Goal: Task Accomplishment & Management: Use online tool/utility

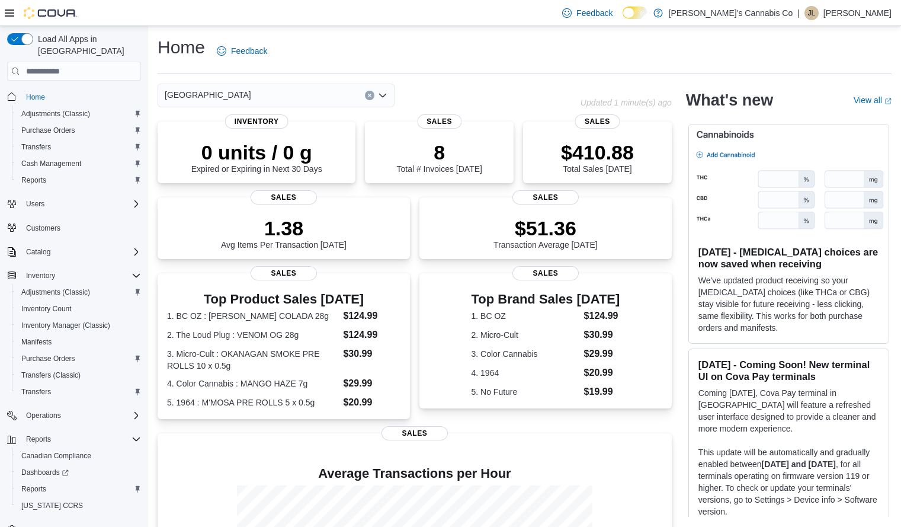
click at [383, 96] on icon "Open list of options" at bounding box center [382, 96] width 7 height 4
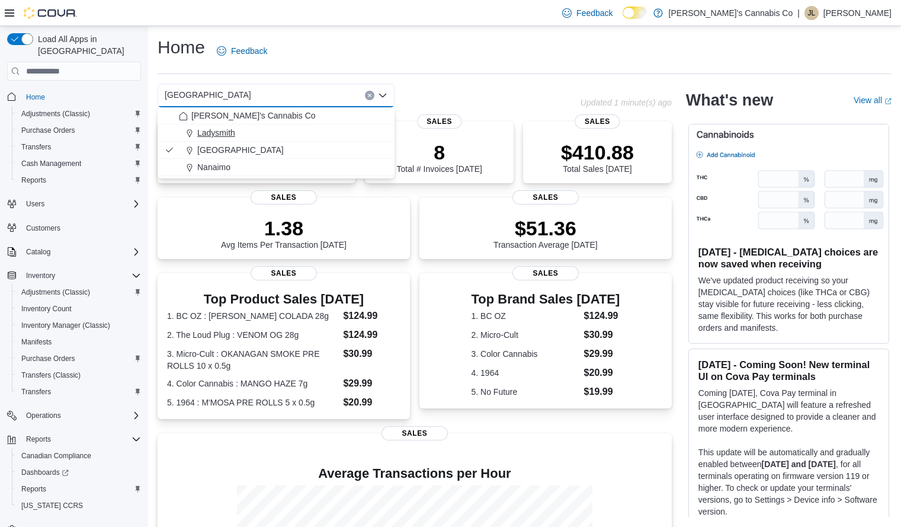
click at [218, 130] on span "Ladysmith" at bounding box center [216, 133] width 38 height 12
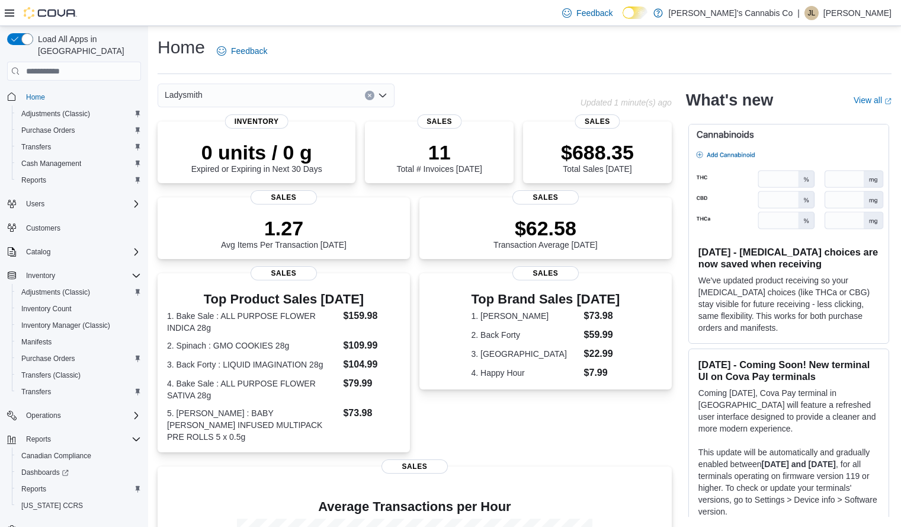
click at [382, 94] on icon "Open list of options" at bounding box center [382, 95] width 9 height 9
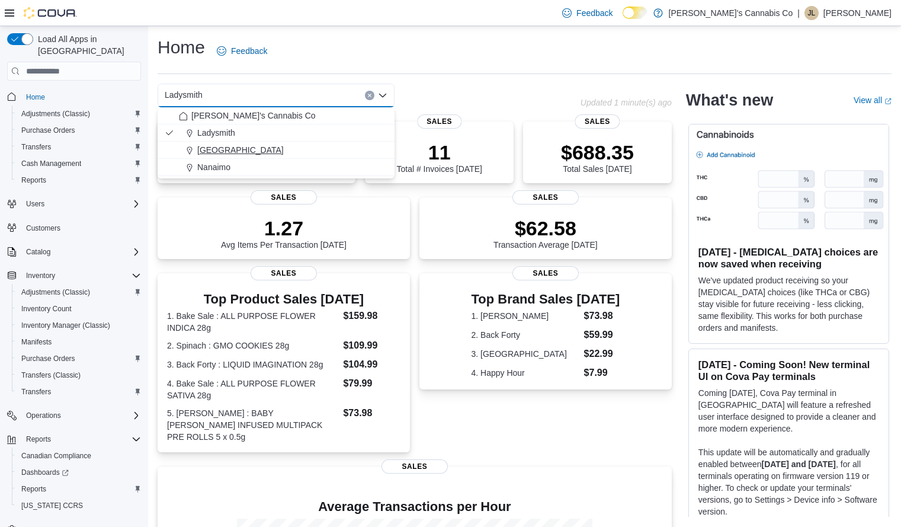
click at [290, 149] on div "[GEOGRAPHIC_DATA]" at bounding box center [283, 150] width 209 height 12
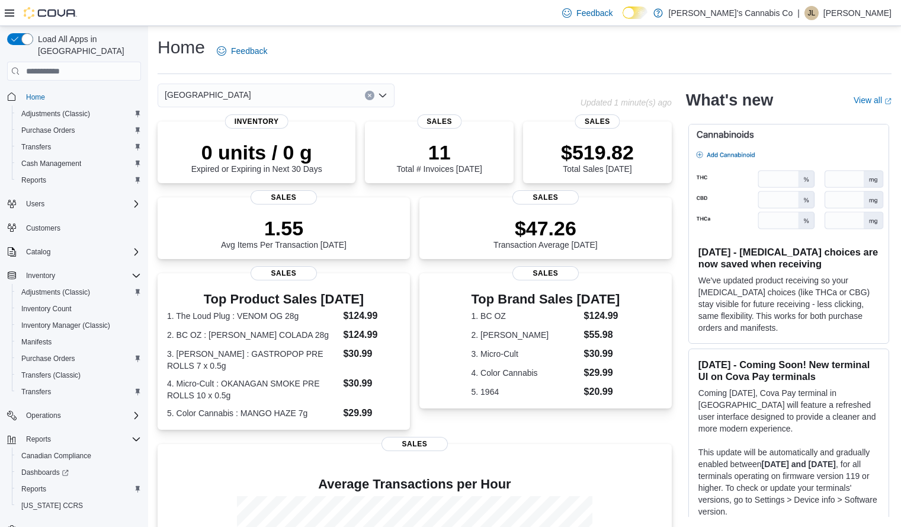
click at [410, 39] on div "Home Feedback" at bounding box center [525, 51] width 734 height 31
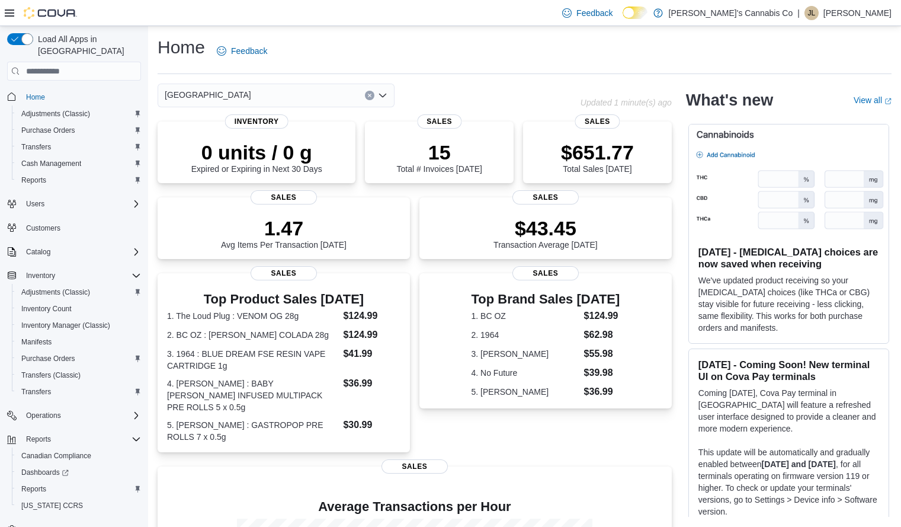
click at [382, 93] on icon "Open list of options" at bounding box center [382, 95] width 9 height 9
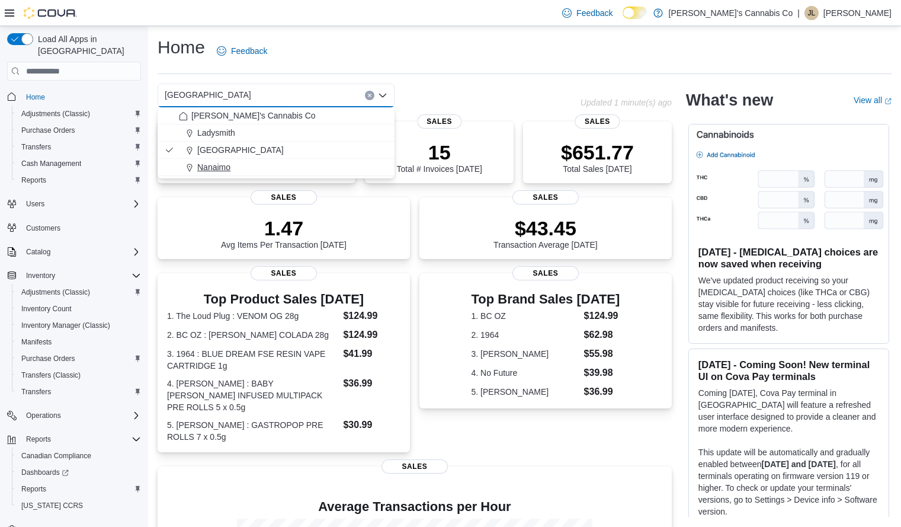
click at [247, 164] on div "Nanaimo" at bounding box center [283, 167] width 209 height 12
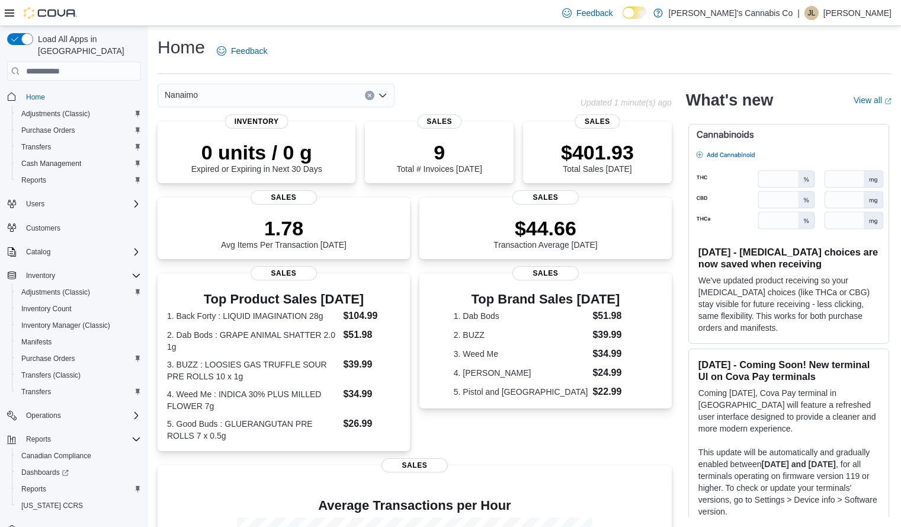
click at [382, 98] on icon "Open list of options" at bounding box center [382, 95] width 9 height 9
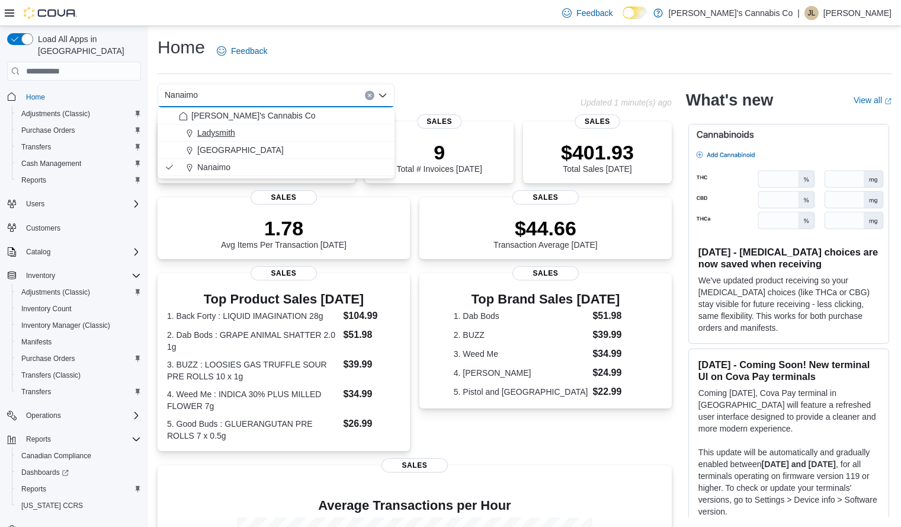
click at [276, 133] on div "Ladysmith" at bounding box center [283, 133] width 209 height 12
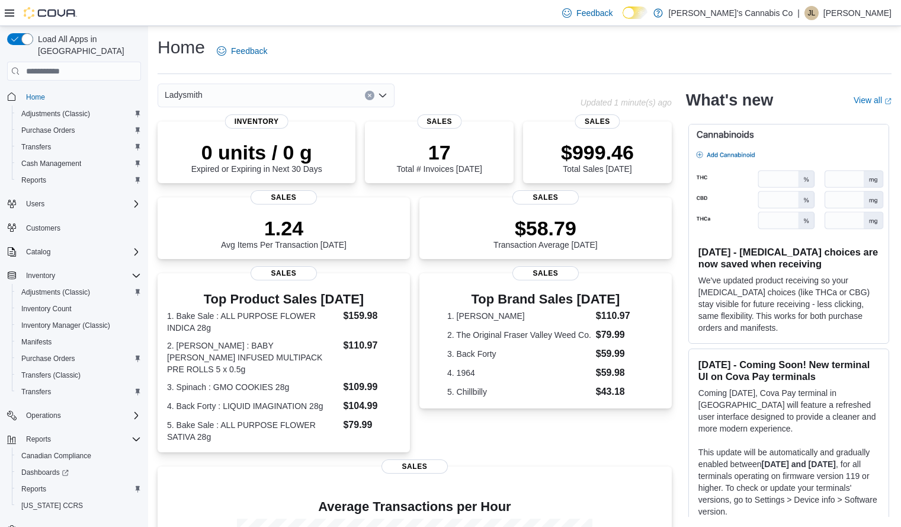
click at [387, 92] on icon "Open list of options" at bounding box center [382, 95] width 9 height 9
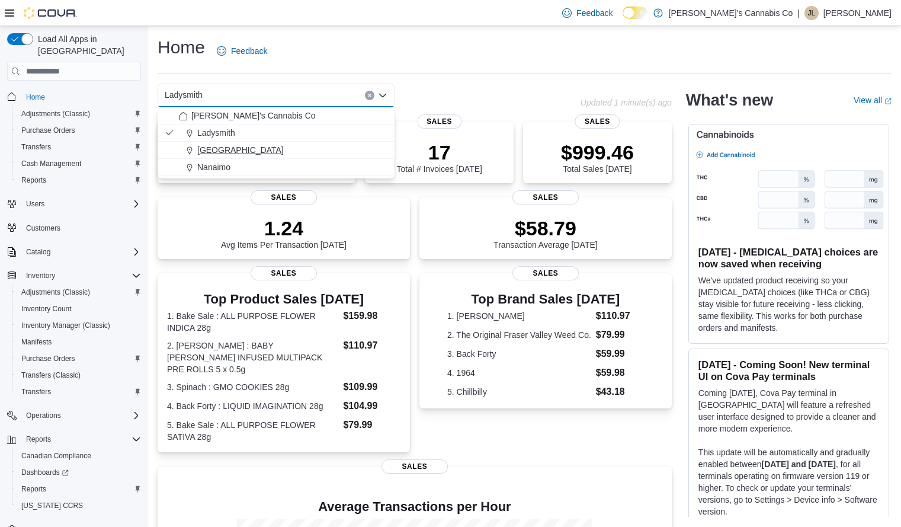
click at [291, 149] on div "[GEOGRAPHIC_DATA]" at bounding box center [283, 150] width 209 height 12
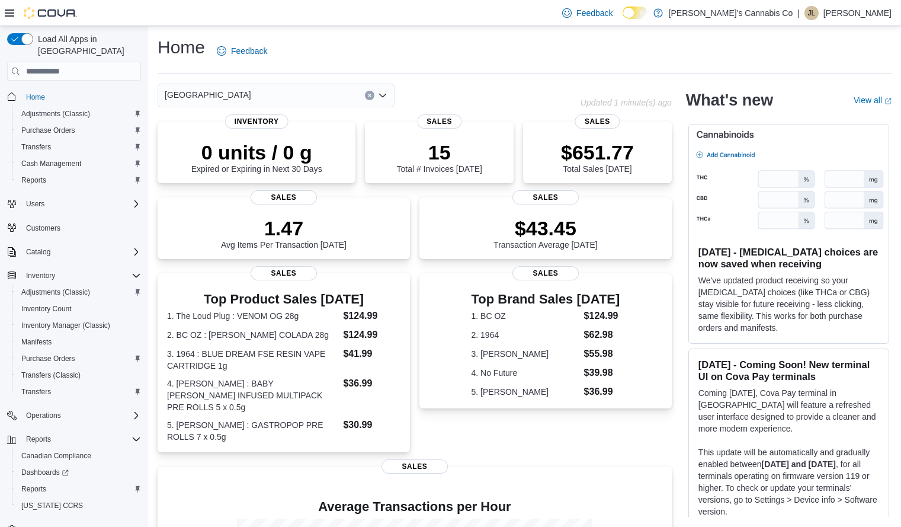
click at [395, 44] on div "Home Feedback" at bounding box center [525, 51] width 734 height 31
click at [373, 95] on button "Clear input" at bounding box center [369, 95] width 9 height 9
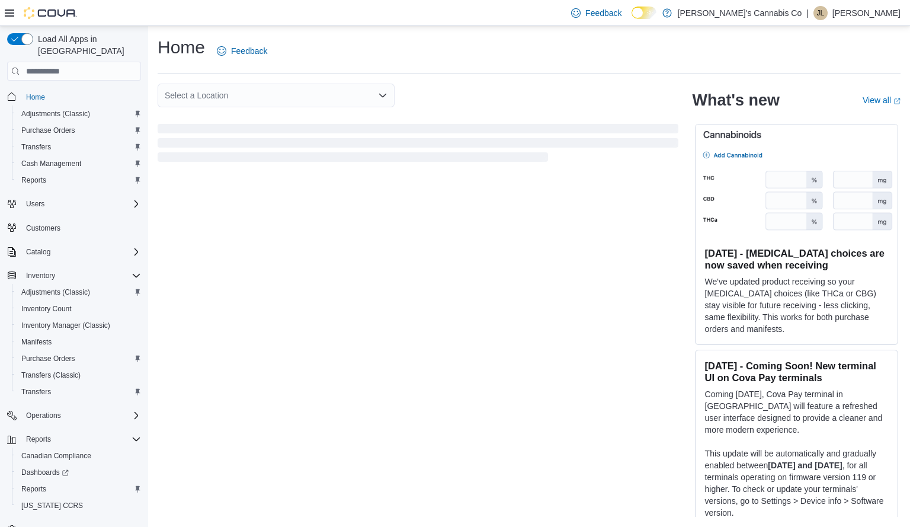
click at [457, 69] on div "Home Feedback" at bounding box center [529, 55] width 743 height 39
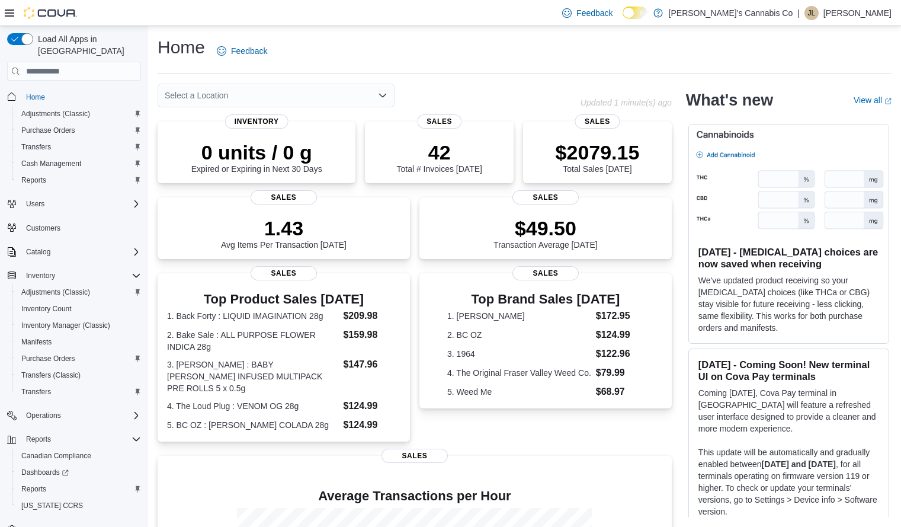
click at [551, 89] on div "Select a Location" at bounding box center [369, 96] width 423 height 24
click at [510, 92] on div "Select a Location" at bounding box center [369, 96] width 423 height 24
click at [386, 95] on icon "Open list of options" at bounding box center [382, 96] width 7 height 4
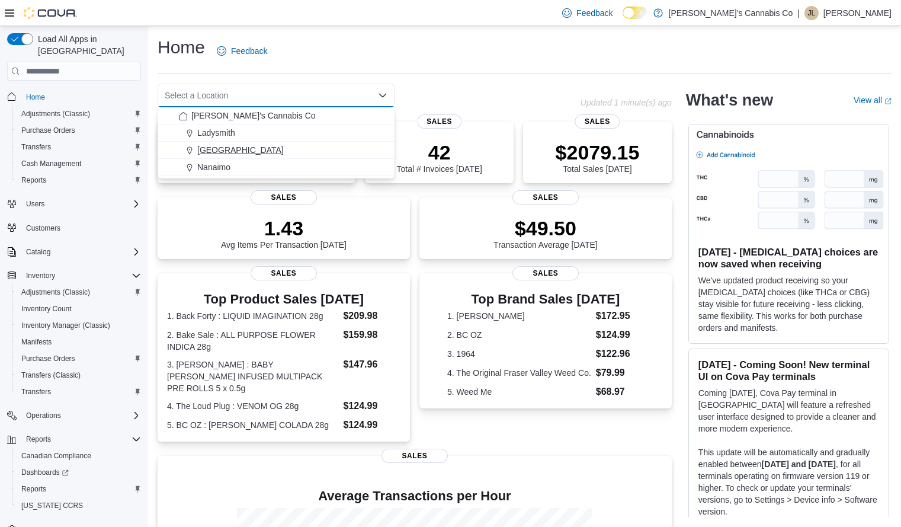
click at [251, 145] on span "[GEOGRAPHIC_DATA]" at bounding box center [240, 150] width 87 height 12
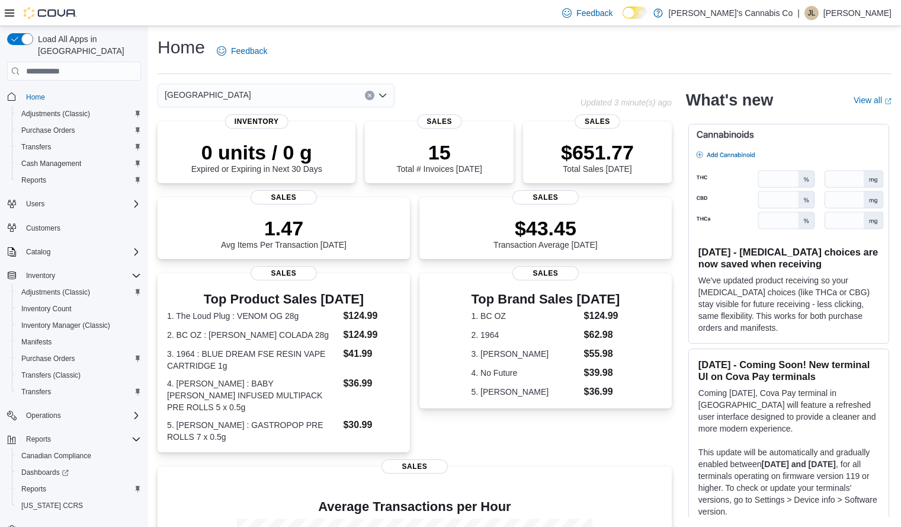
click at [385, 94] on icon "Open list of options" at bounding box center [382, 95] width 9 height 9
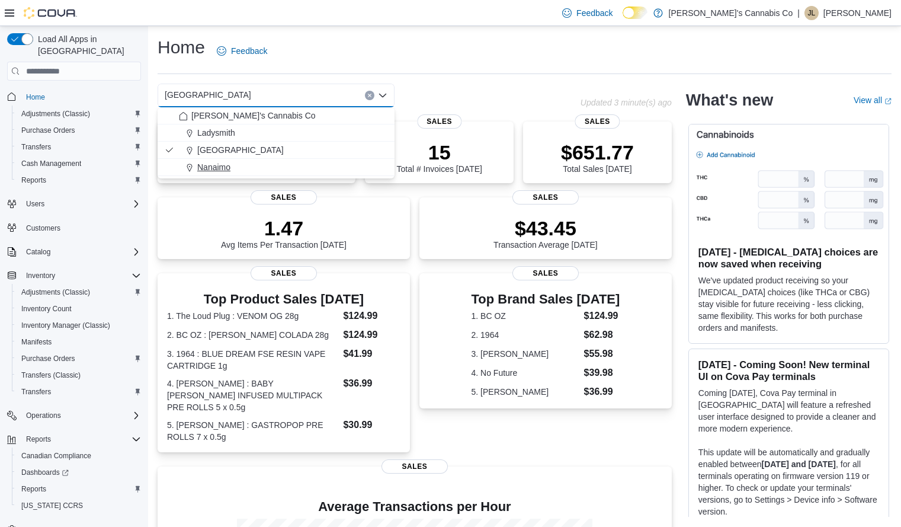
click at [230, 167] on span "Nanaimo" at bounding box center [213, 167] width 33 height 12
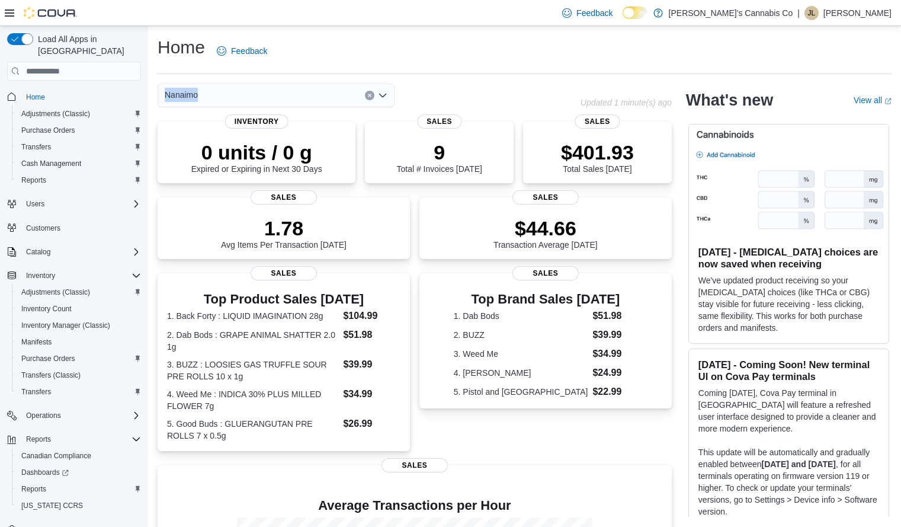
click at [383, 94] on div "Home Feedback Nanaimo Updated 1 minute(s) ago 0 units / 0 g Expired or Expiring…" at bounding box center [524, 370] width 753 height 688
click at [383, 94] on icon "Open list of options" at bounding box center [382, 95] width 9 height 9
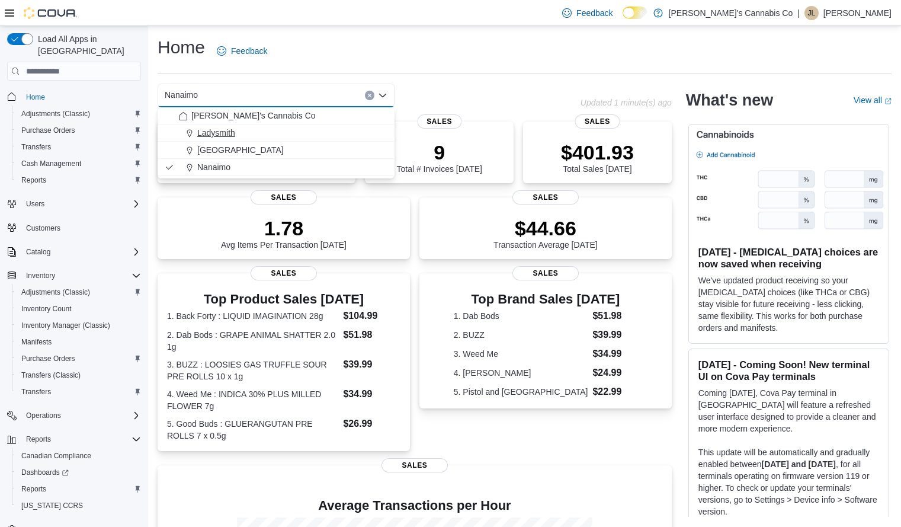
click at [240, 130] on div "Ladysmith" at bounding box center [283, 133] width 209 height 12
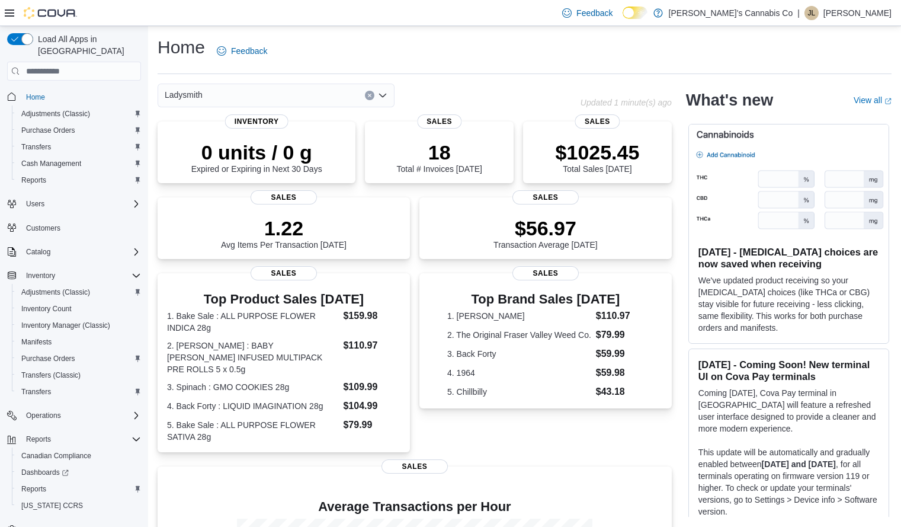
click at [378, 94] on icon "Open list of options" at bounding box center [382, 95] width 9 height 9
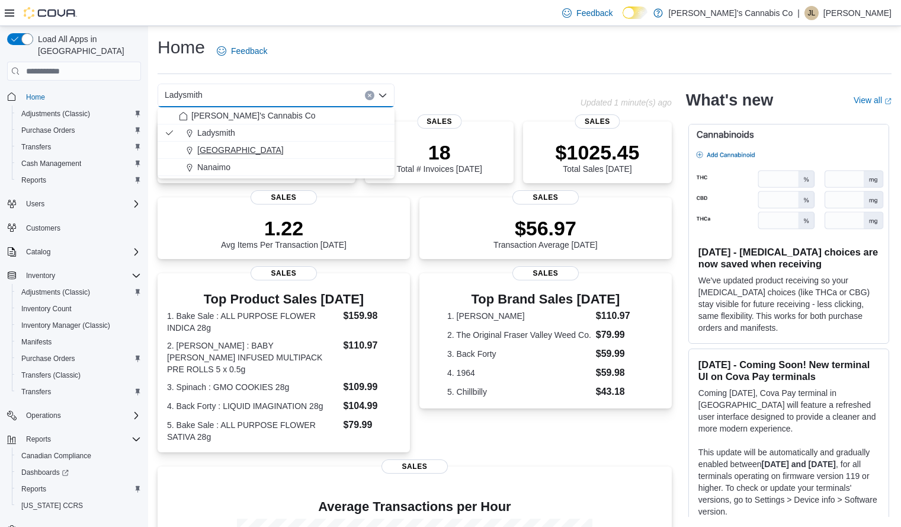
click at [240, 150] on span "[GEOGRAPHIC_DATA]" at bounding box center [240, 150] width 87 height 12
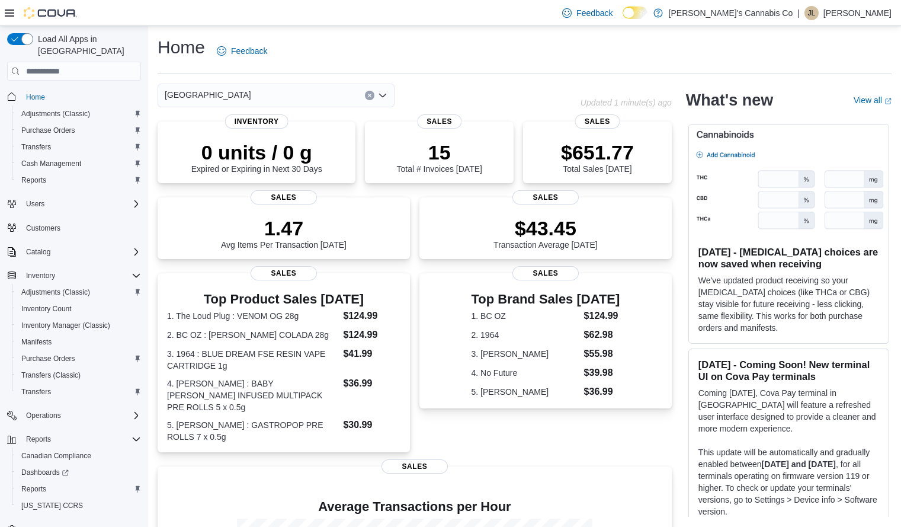
click at [522, 50] on div "Home Feedback" at bounding box center [525, 51] width 734 height 31
click at [433, 66] on div "Home Feedback" at bounding box center [525, 51] width 734 height 31
click at [173, 10] on div "Feedback Dark Mode Jerry's Cannabis Co | [PERSON_NAME]" at bounding box center [450, 13] width 901 height 26
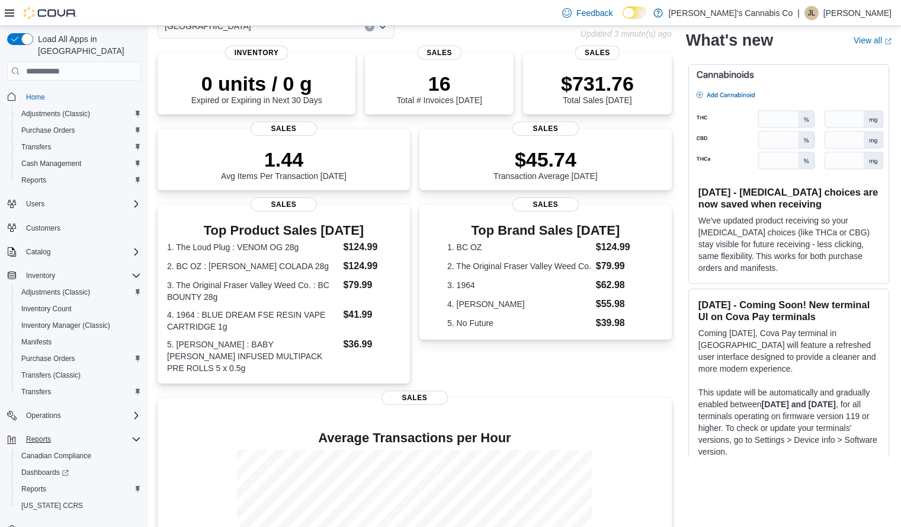
scroll to position [71, 0]
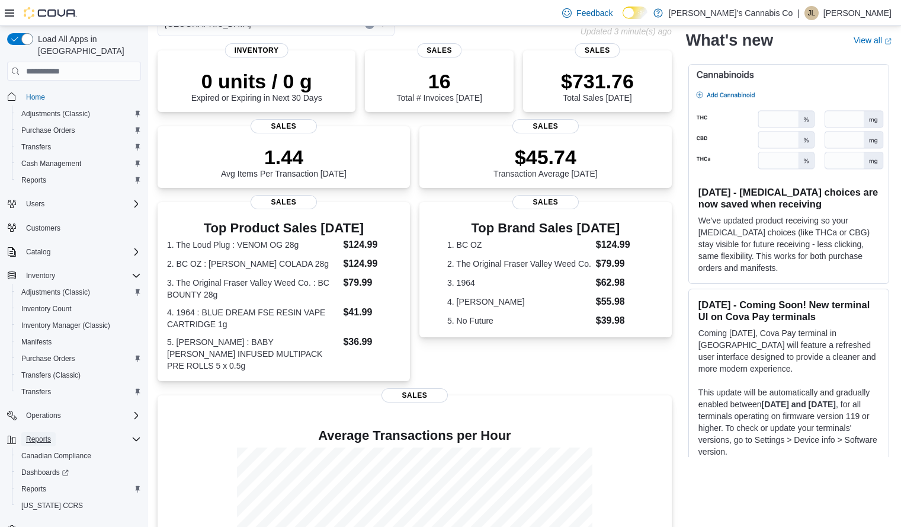
click at [41, 434] on span "Reports" at bounding box center [38, 438] width 25 height 9
click at [52, 482] on div "Reports" at bounding box center [79, 489] width 124 height 14
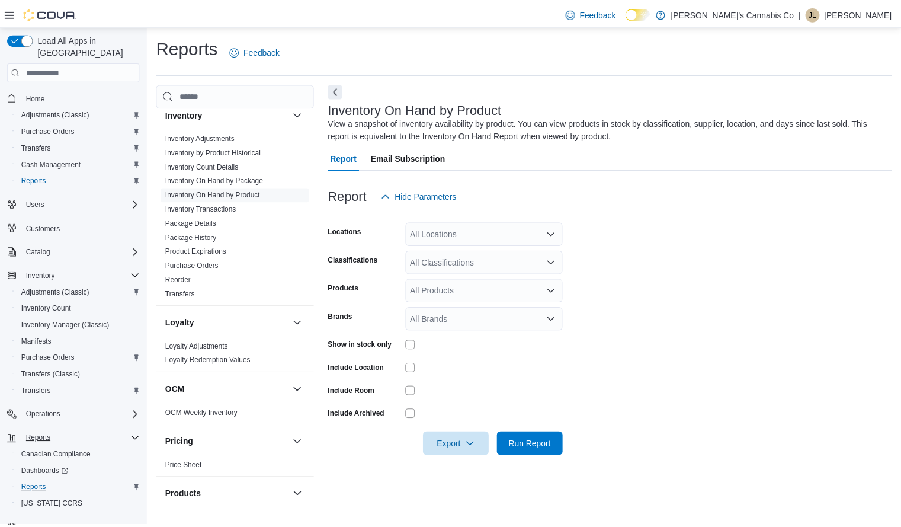
scroll to position [324, 0]
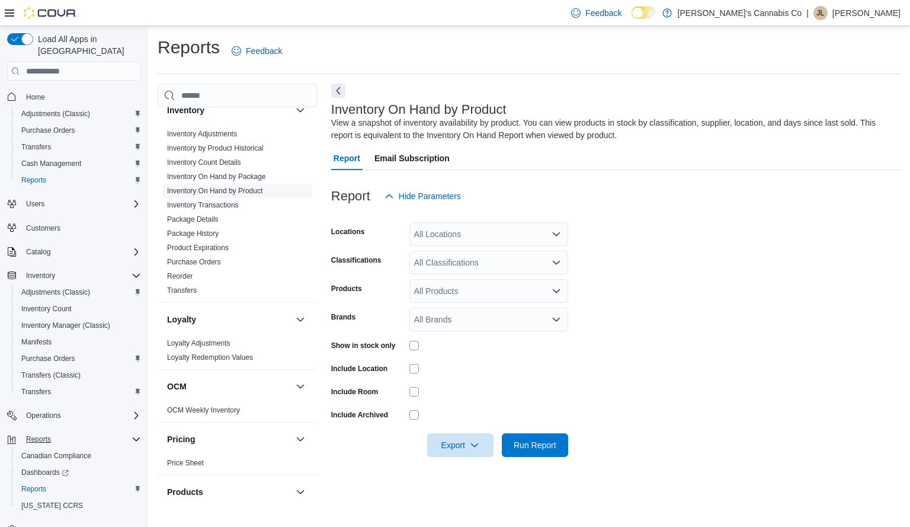
click at [254, 193] on link "Inventory On Hand by Product" at bounding box center [214, 191] width 95 height 8
click at [531, 196] on div "Report Hide Parameters" at bounding box center [616, 196] width 570 height 24
click at [560, 235] on icon "Open list of options" at bounding box center [556, 233] width 9 height 9
click at [456, 286] on span "[GEOGRAPHIC_DATA]" at bounding box center [478, 289] width 87 height 12
click at [722, 235] on form "Locations Lake Cowichan Classifications All Classifications Products All Produc…" at bounding box center [616, 332] width 570 height 249
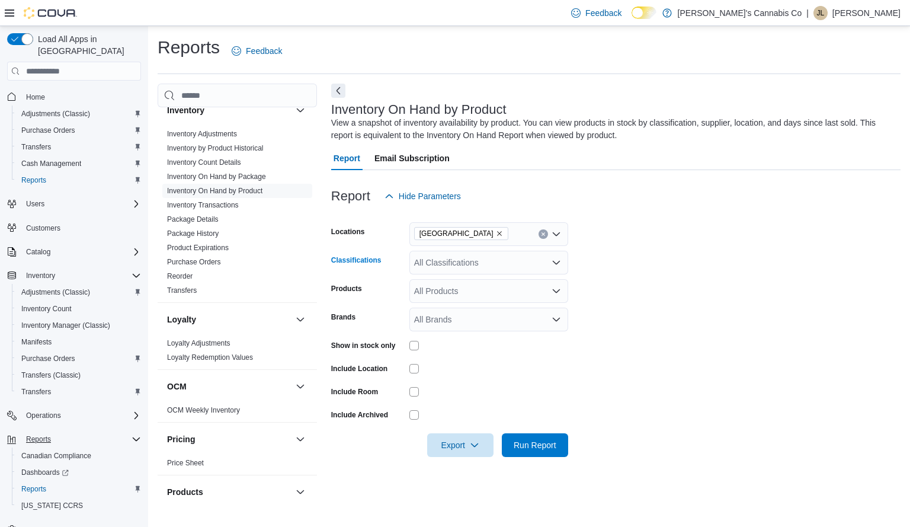
click at [492, 255] on div "All Classifications" at bounding box center [489, 263] width 159 height 24
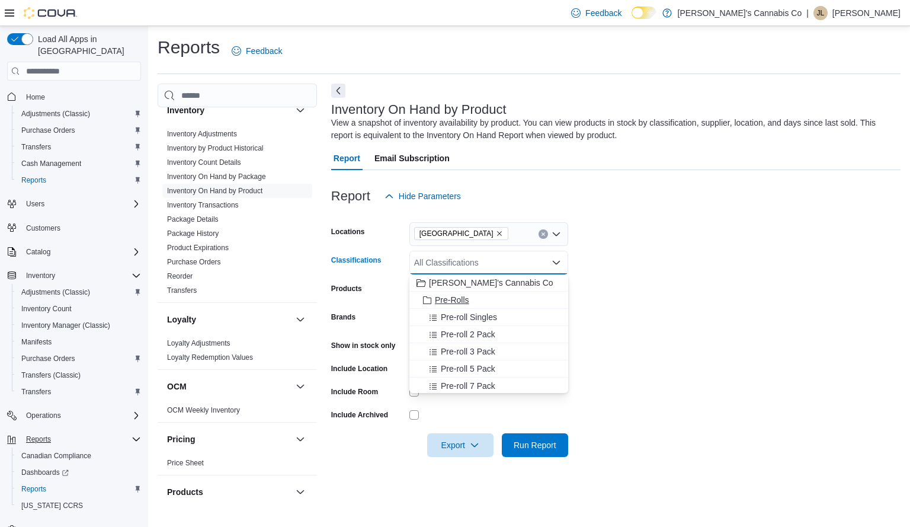
click at [460, 303] on span "Pre-Rolls" at bounding box center [452, 300] width 34 height 12
click at [460, 303] on span "Pre-roll Singles" at bounding box center [469, 300] width 56 height 12
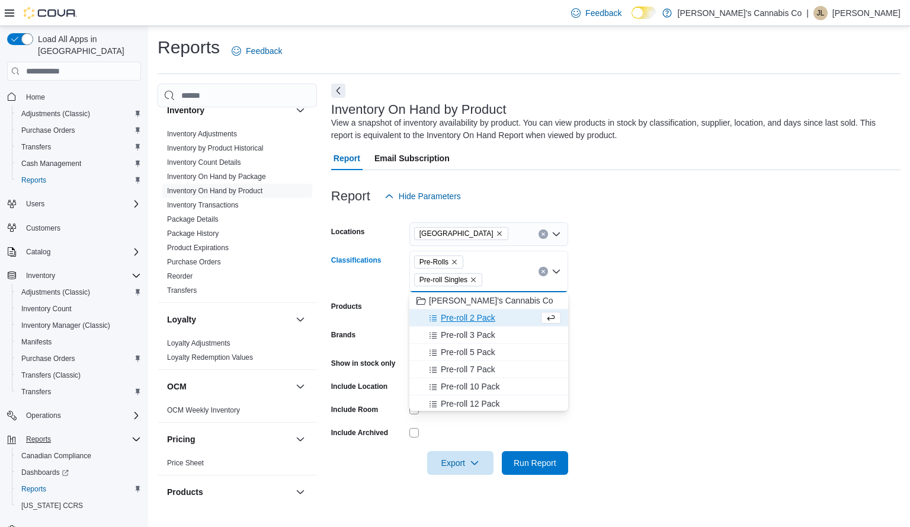
click at [474, 315] on span "Pre-roll 2 Pack" at bounding box center [468, 318] width 55 height 12
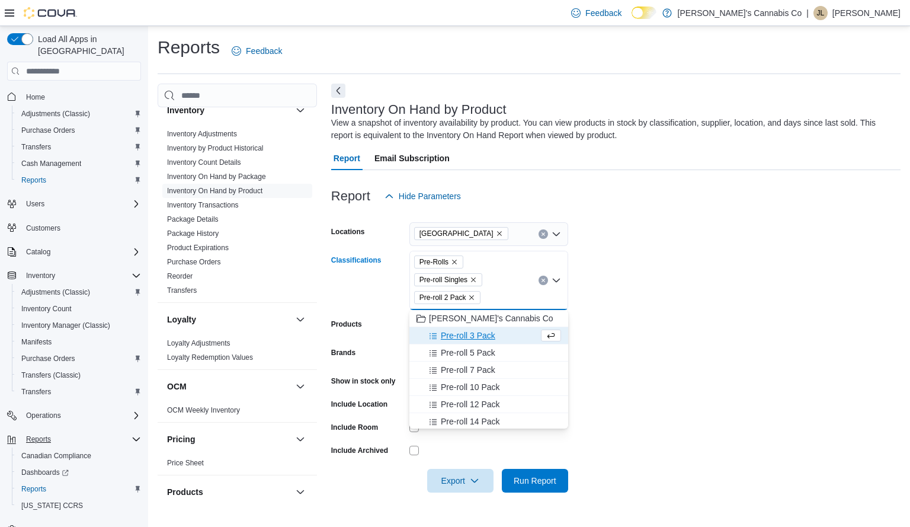
click at [487, 333] on span "Pre-roll 3 Pack" at bounding box center [468, 336] width 55 height 12
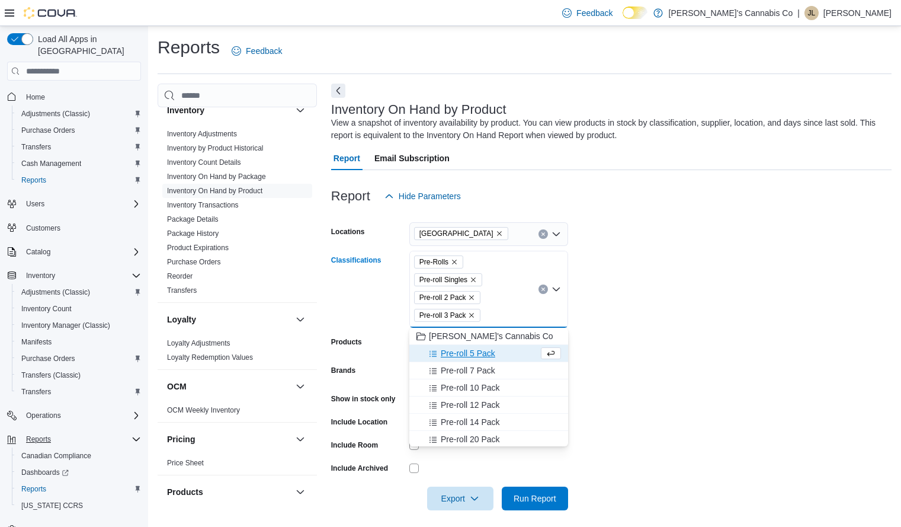
click at [485, 356] on span "Pre-roll 5 Pack" at bounding box center [468, 353] width 55 height 12
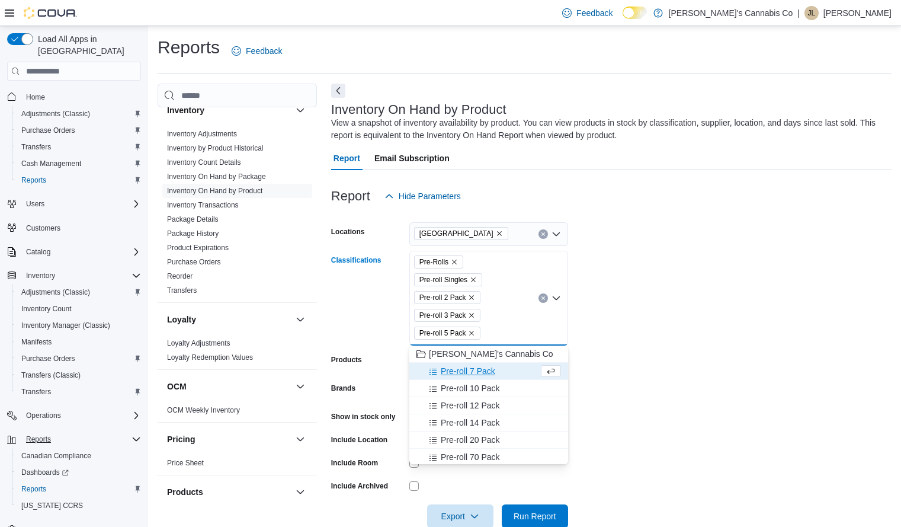
click at [488, 369] on span "Pre-roll 7 Pack" at bounding box center [468, 371] width 55 height 12
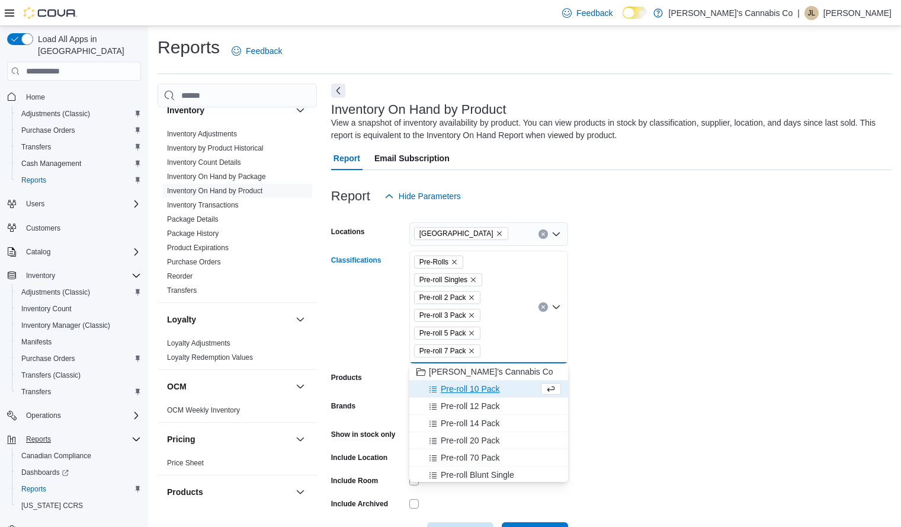
click at [487, 386] on span "Pre-roll 10 Pack" at bounding box center [470, 389] width 59 height 12
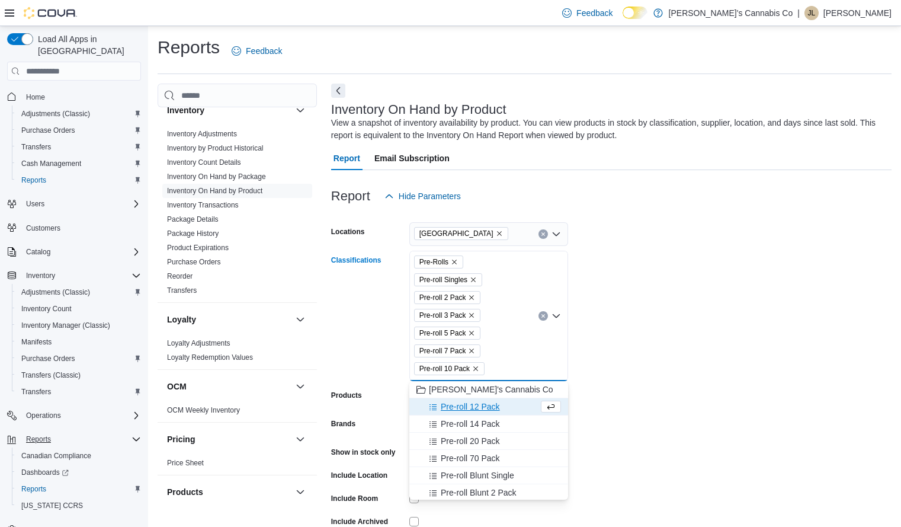
click at [486, 410] on span "Pre-roll 12 Pack" at bounding box center [470, 407] width 59 height 12
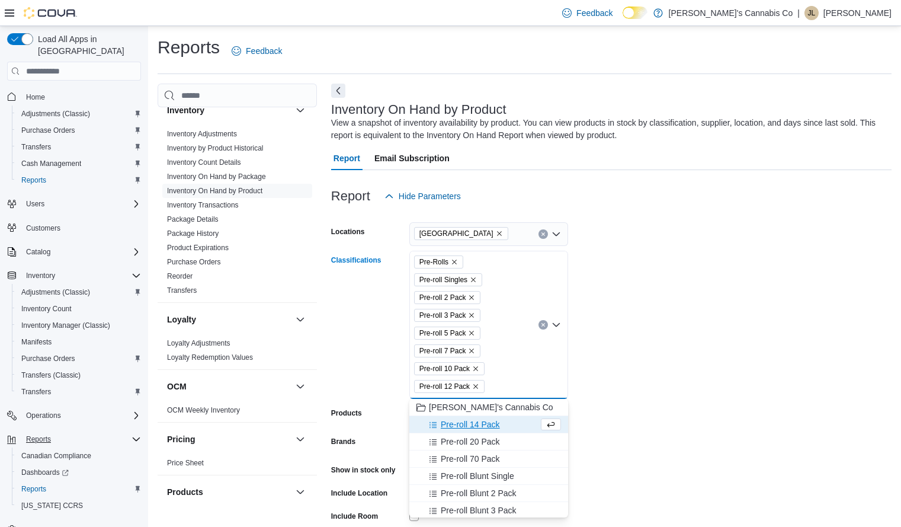
click at [501, 423] on div "Pre-roll 14 Pack" at bounding box center [478, 424] width 122 height 12
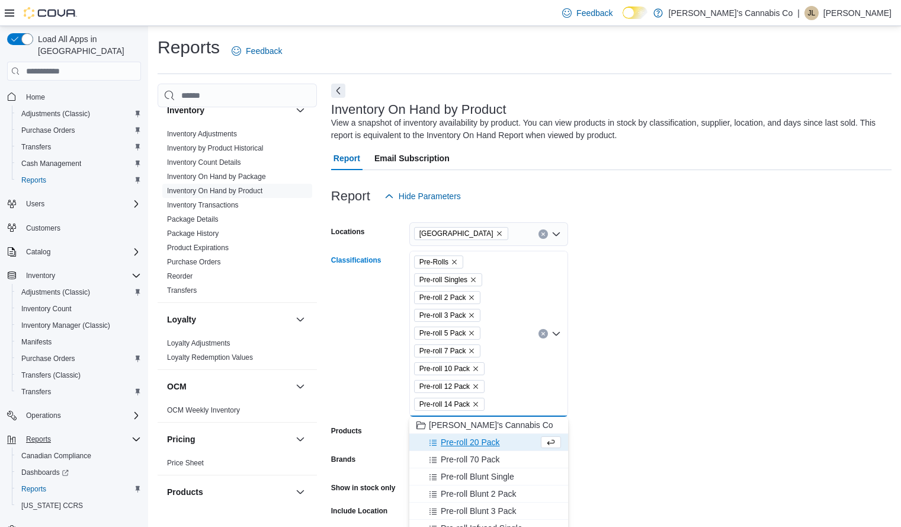
click at [500, 438] on div "Pre-roll 20 Pack" at bounding box center [478, 442] width 122 height 12
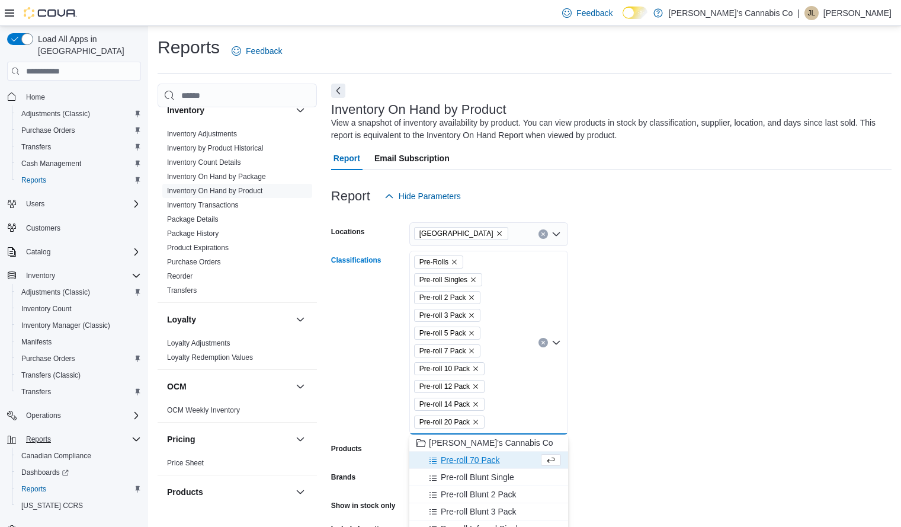
click at [519, 463] on div "Pre-roll 70 Pack" at bounding box center [478, 460] width 122 height 12
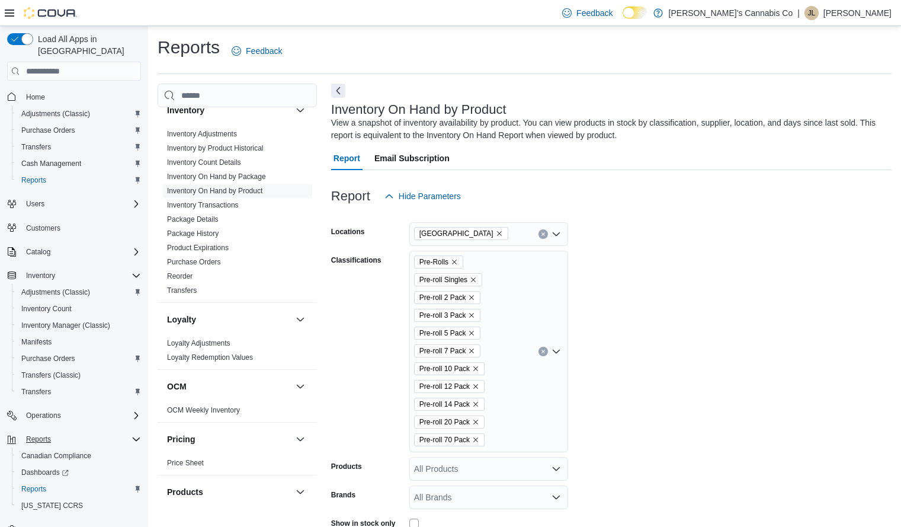
click at [641, 414] on form "Locations Lake Cowichan Classifications Pre-Rolls Pre-roll Singles Pre-roll 2 P…" at bounding box center [611, 421] width 561 height 427
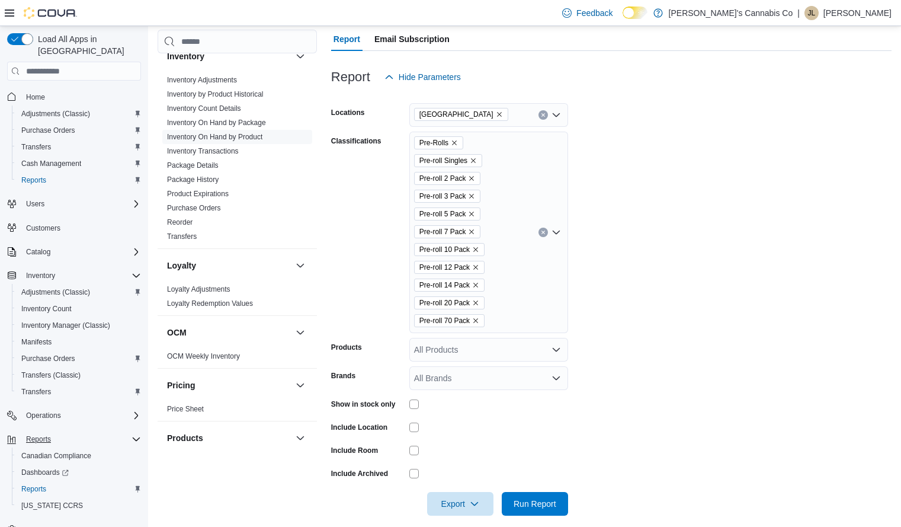
scroll to position [132, 0]
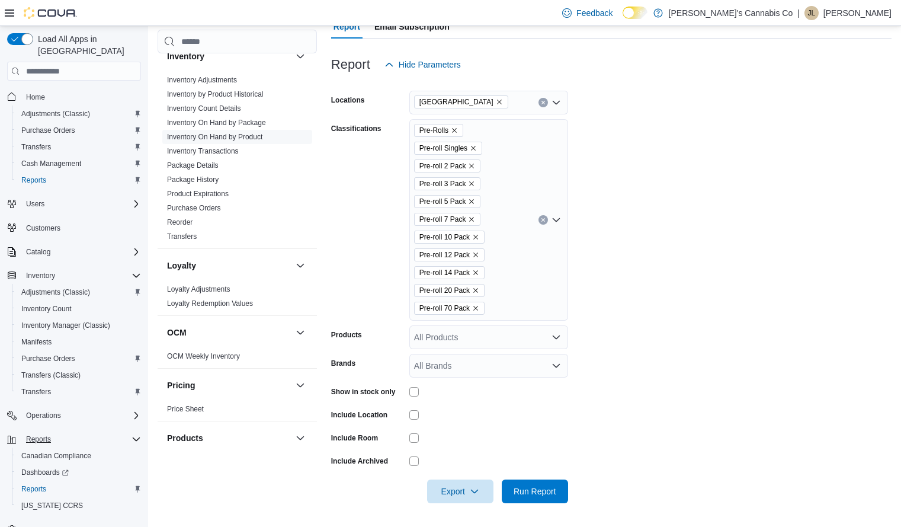
click at [536, 276] on div "Pre-Rolls Pre-roll Singles Pre-roll 2 Pack Pre-roll 3 Pack Pre-roll 5 Pack Pre-…" at bounding box center [489, 220] width 159 height 202
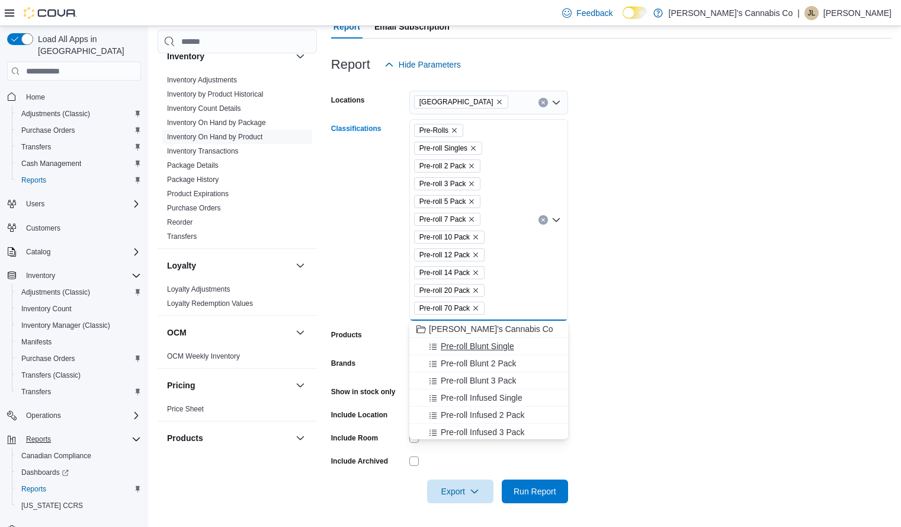
click at [530, 350] on div "Pre-roll Blunt Single" at bounding box center [489, 346] width 145 height 12
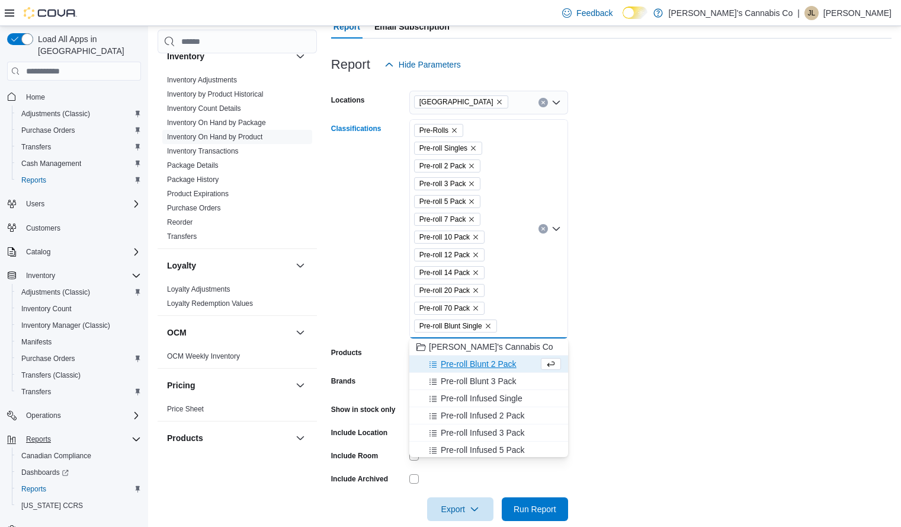
click at [513, 365] on span "Pre-roll Blunt 2 Pack" at bounding box center [479, 364] width 76 height 12
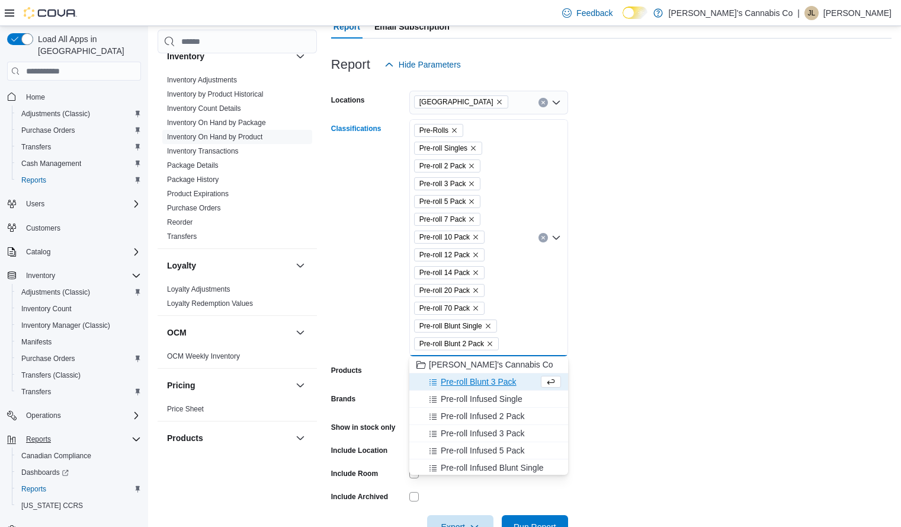
click at [513, 386] on span "Pre-roll Blunt 3 Pack" at bounding box center [479, 382] width 76 height 12
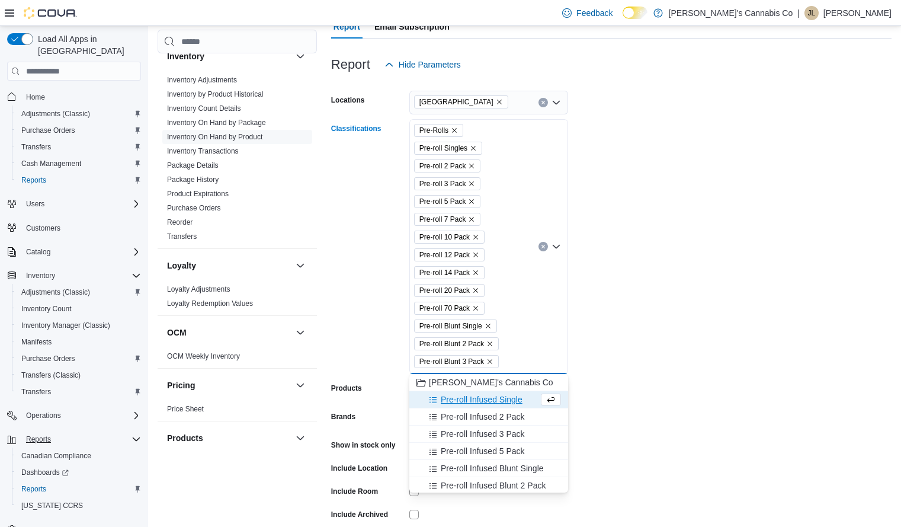
click at [519, 404] on span "Pre-roll Infused Single" at bounding box center [482, 400] width 82 height 12
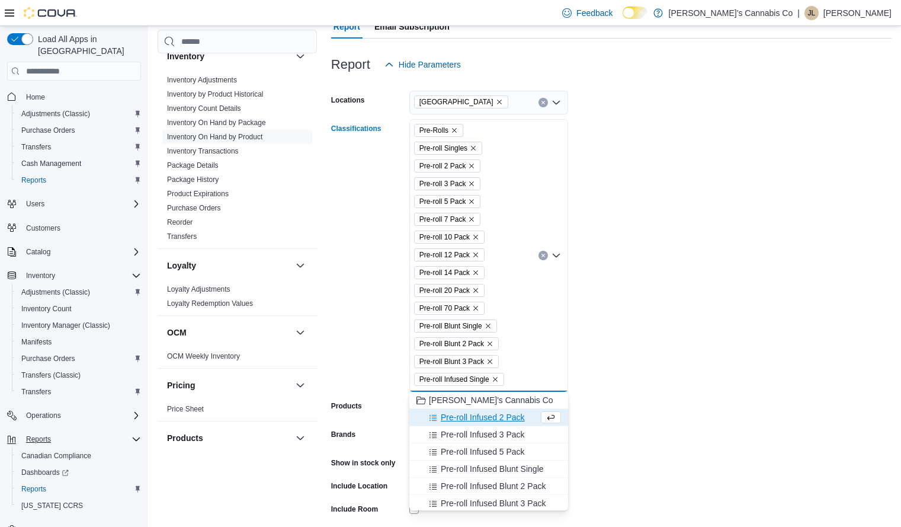
click at [517, 414] on span "Pre-roll Infused 2 Pack" at bounding box center [483, 417] width 84 height 12
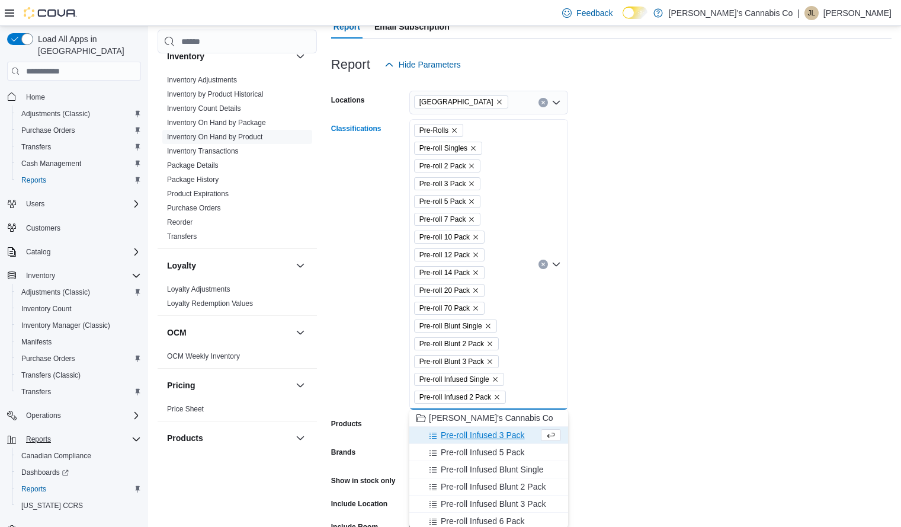
click at [517, 433] on span "Pre-roll Infused 3 Pack" at bounding box center [483, 435] width 84 height 12
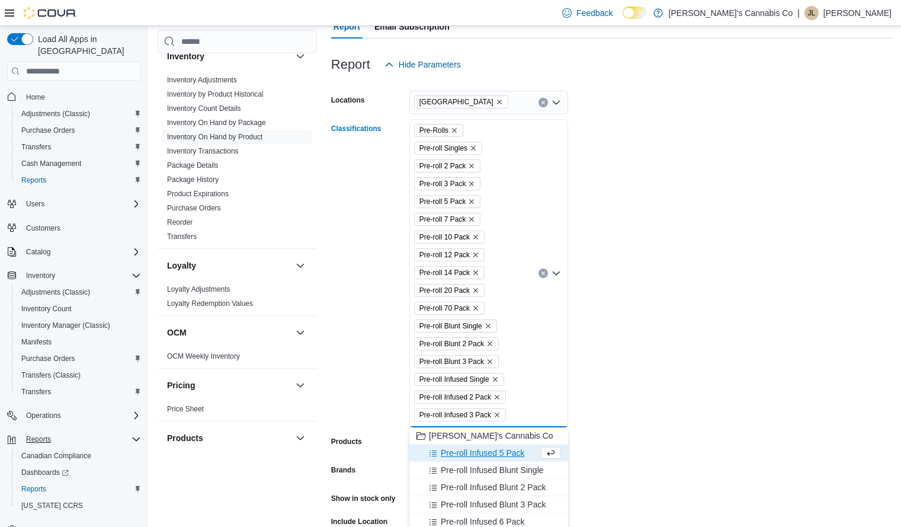
click at [517, 453] on span "Pre-roll Infused 5 Pack" at bounding box center [483, 453] width 84 height 12
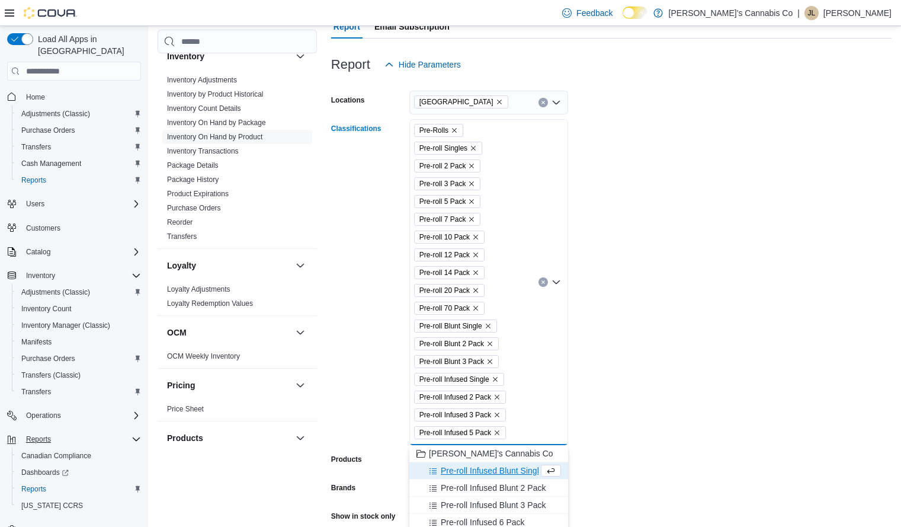
click at [517, 474] on span "Pre-roll Infused Blunt Single" at bounding box center [492, 471] width 103 height 12
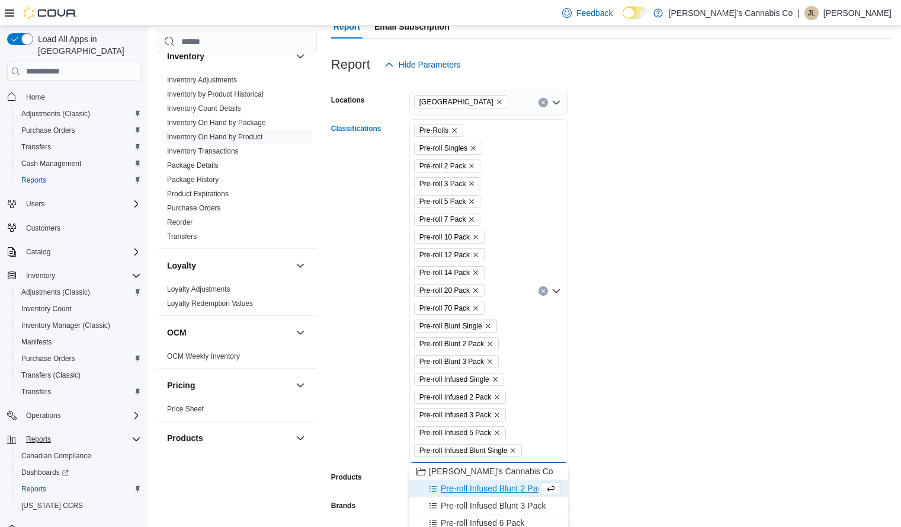
click at [513, 486] on span "Pre-roll Infused Blunt 2 Pack" at bounding box center [493, 488] width 105 height 12
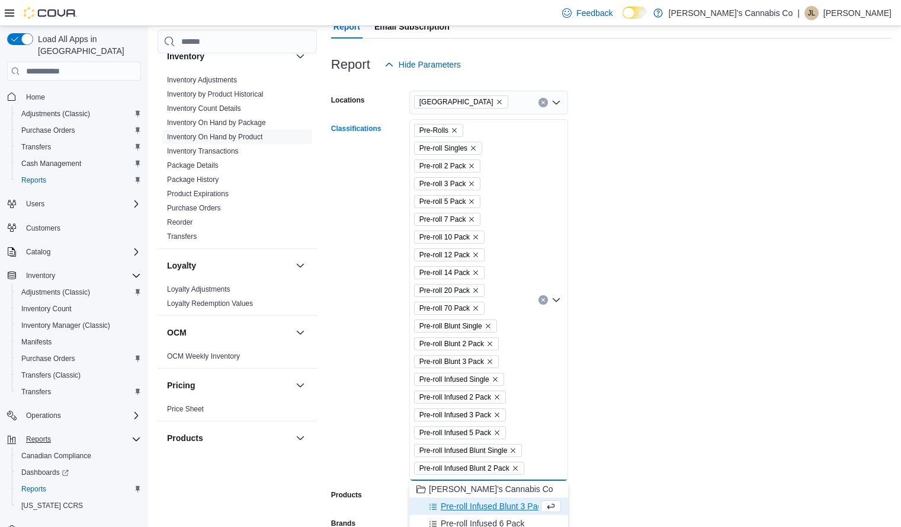
click at [515, 506] on span "Pre-roll Infused Blunt 3 Pack" at bounding box center [493, 506] width 105 height 12
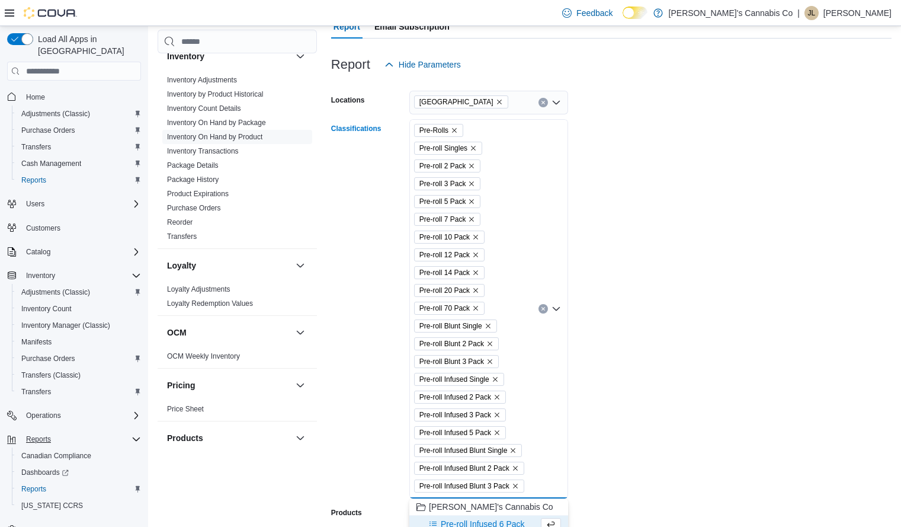
click at [646, 421] on form "Locations Lake Cowichan Classifications Pre-Rolls Pre-roll Singles Pre-roll 2 P…" at bounding box center [611, 378] width 561 height 605
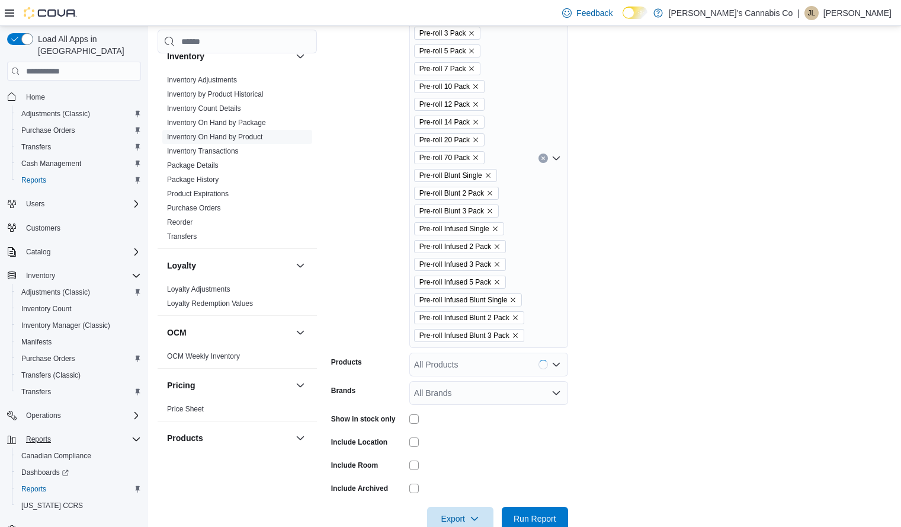
scroll to position [309, 0]
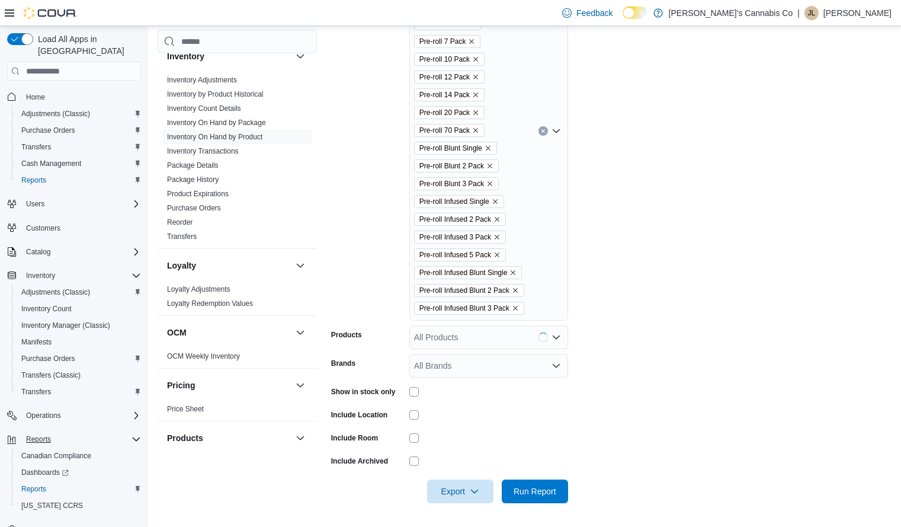
click at [561, 188] on div "Pre-Rolls Pre-roll Singles Pre-roll 2 Pack Pre-roll 3 Pack Pre-roll 5 Pack Pre-…" at bounding box center [489, 130] width 159 height 379
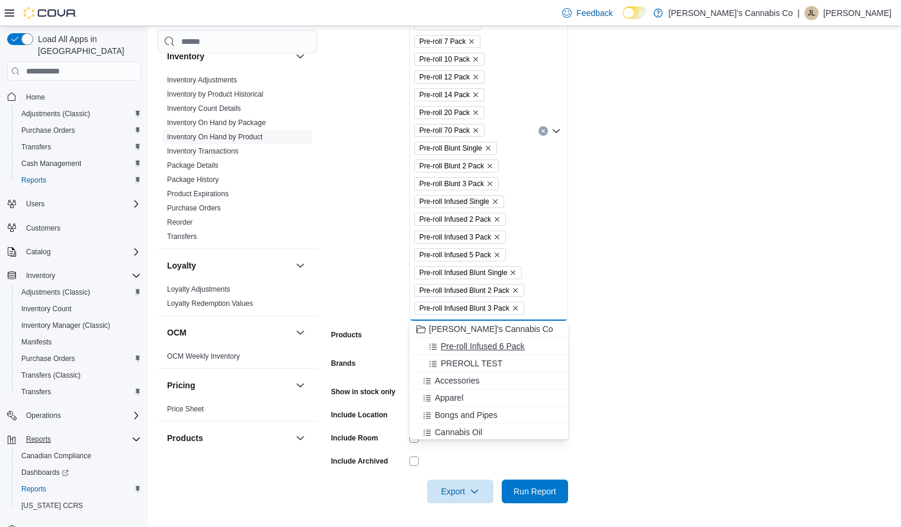
click at [503, 348] on span "Pre-roll Infused 6 Pack" at bounding box center [483, 346] width 84 height 12
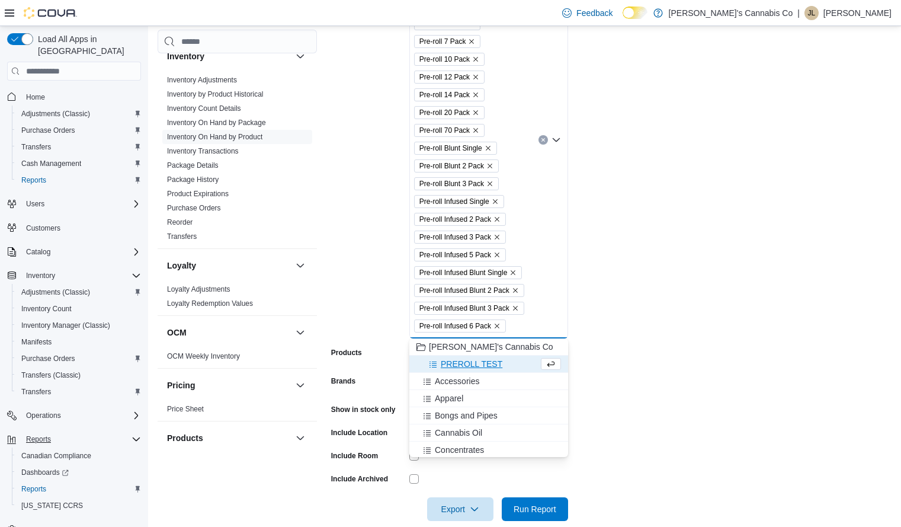
click at [503, 365] on span "PREROLL TEST" at bounding box center [472, 364] width 62 height 12
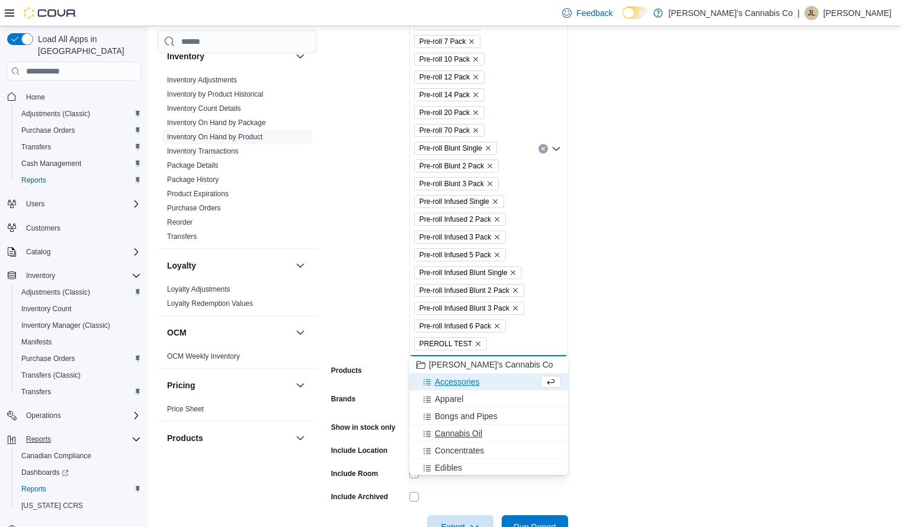
click at [477, 434] on span "Cannabis Oil" at bounding box center [458, 433] width 47 height 12
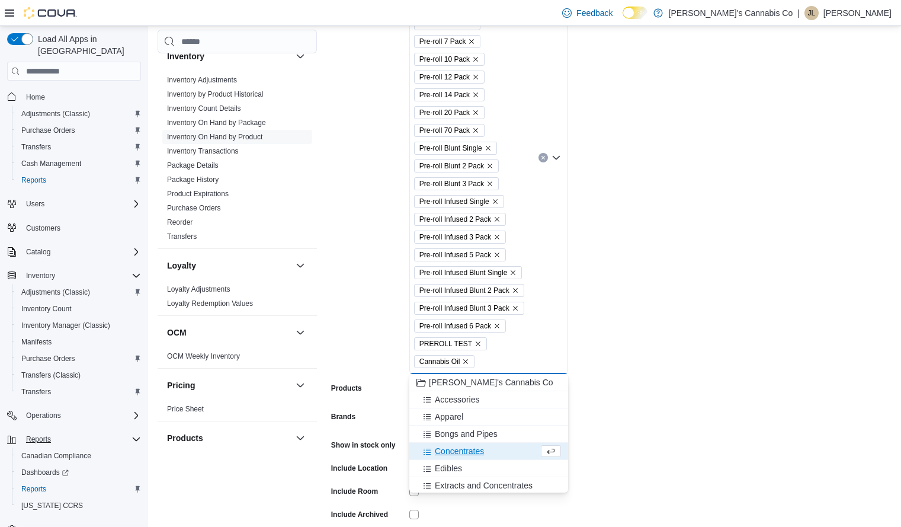
click at [472, 452] on span "Concentrates" at bounding box center [459, 451] width 49 height 12
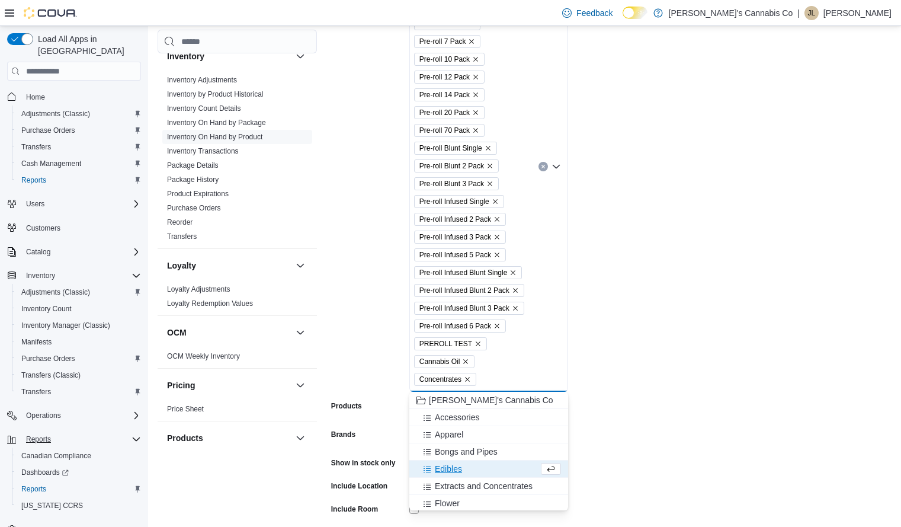
click at [456, 467] on span "Edibles" at bounding box center [448, 469] width 27 height 12
click at [456, 467] on span "Extracts and Concentrates" at bounding box center [484, 469] width 98 height 12
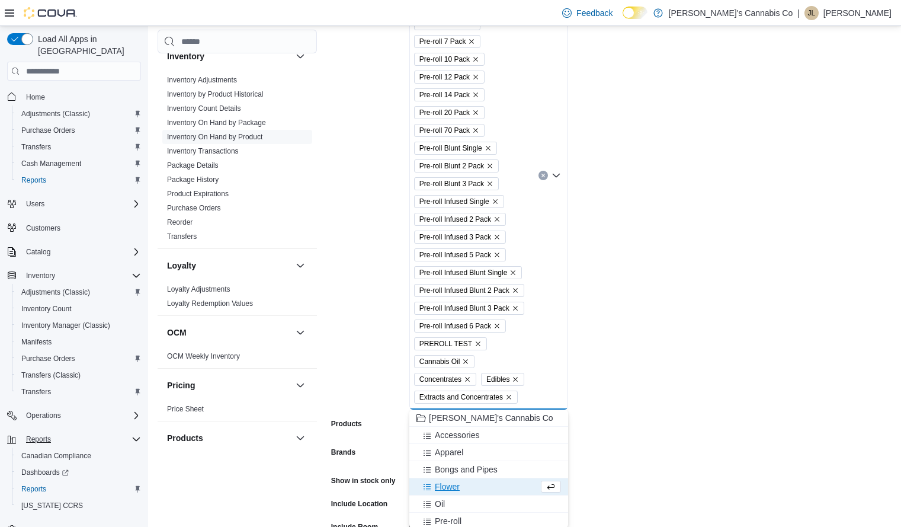
click at [455, 487] on span "Flower" at bounding box center [447, 487] width 25 height 12
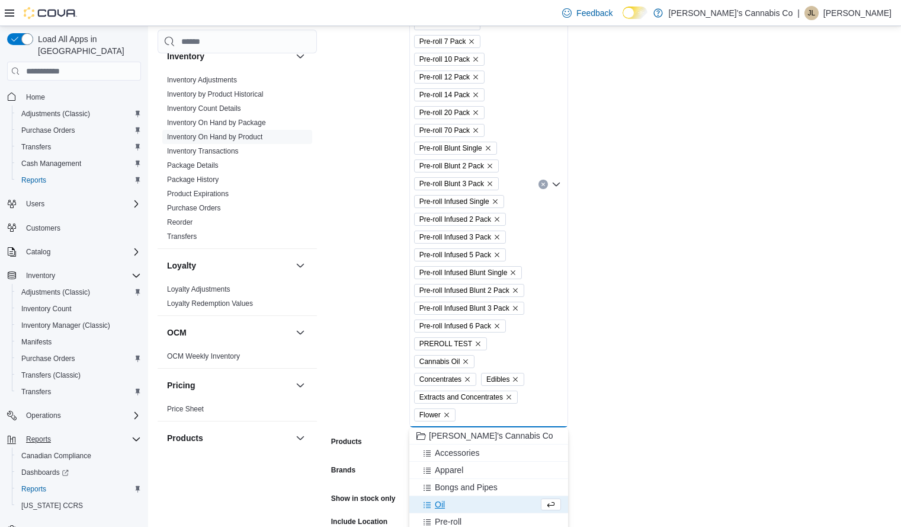
click at [452, 500] on div "Oil" at bounding box center [478, 504] width 122 height 12
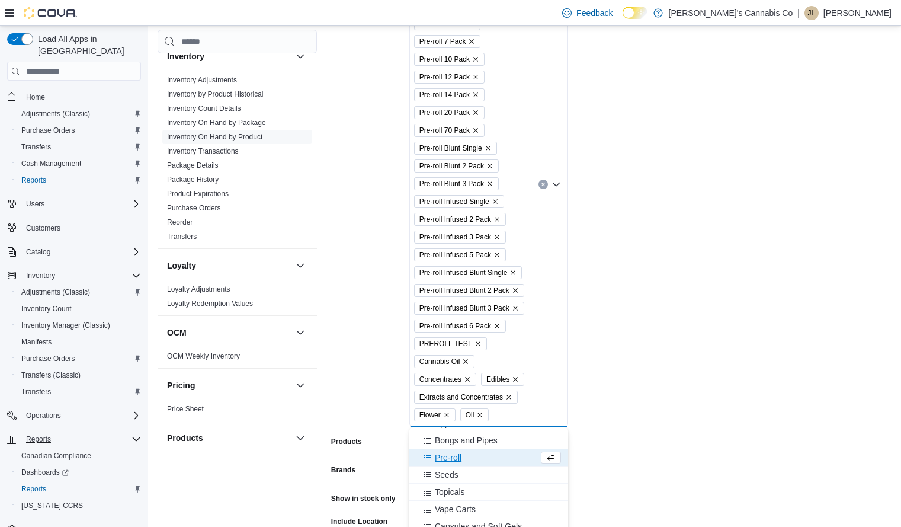
scroll to position [53, 0]
click at [450, 450] on span "Pre-roll" at bounding box center [448, 451] width 27 height 12
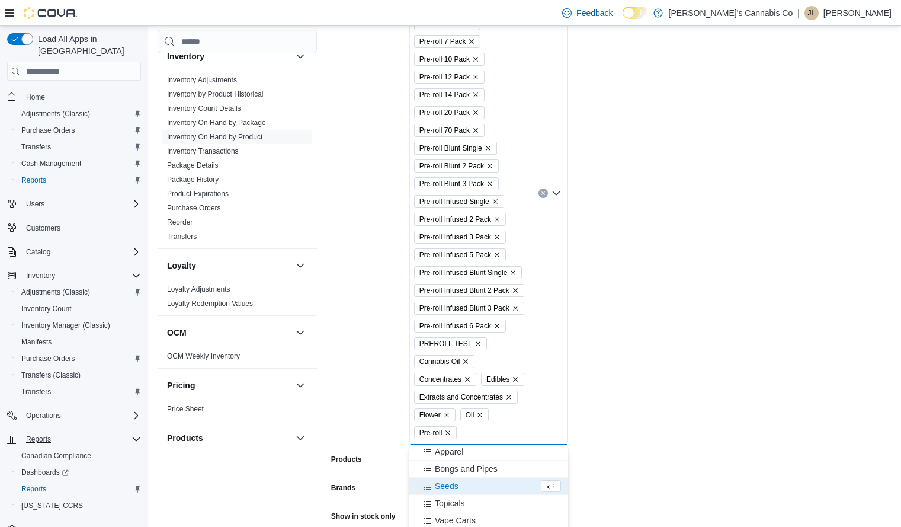
click at [817, 296] on form "Locations Lake Cowichan Classifications Pre-Rolls Pre-roll Singles Pre-roll 2 P…" at bounding box center [611, 263] width 561 height 729
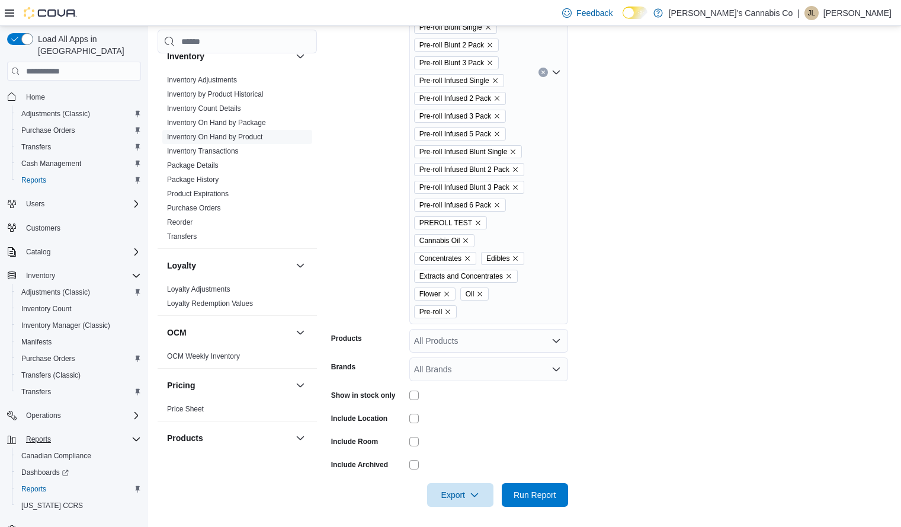
scroll to position [434, 0]
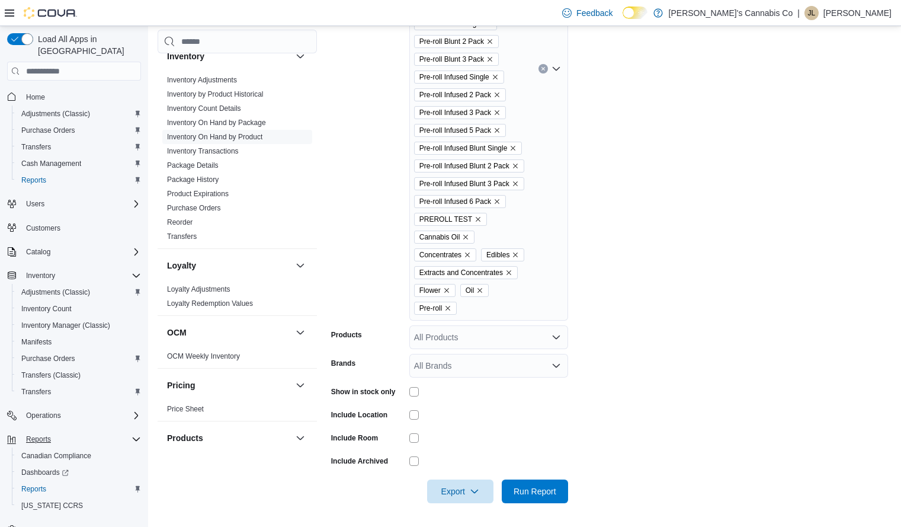
click at [557, 178] on div "Pre-Rolls Pre-roll Singles Pre-roll 2 Pack Pre-roll 3 Pack Pre-roll 5 Pack Pre-…" at bounding box center [489, 69] width 159 height 504
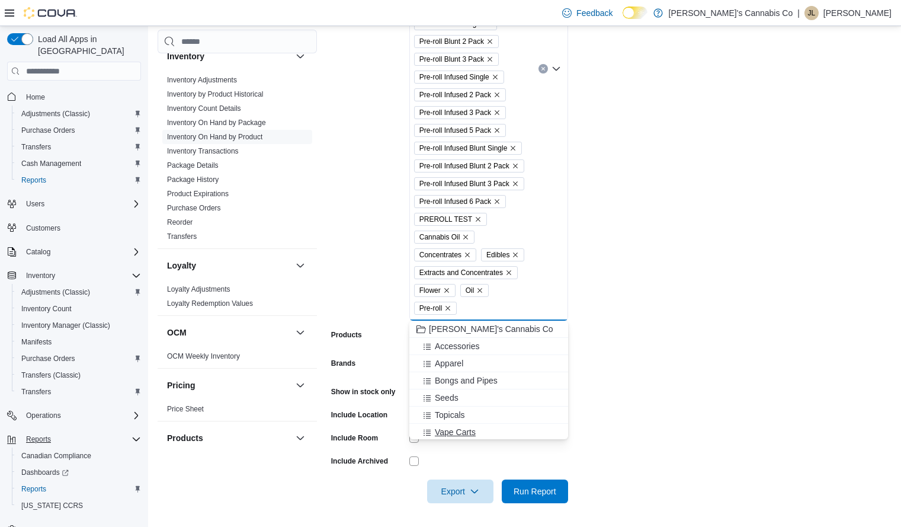
click at [444, 430] on span "Vape Carts" at bounding box center [455, 432] width 41 height 12
click at [502, 433] on span "Capsules and Soft Gels" at bounding box center [478, 430] width 87 height 12
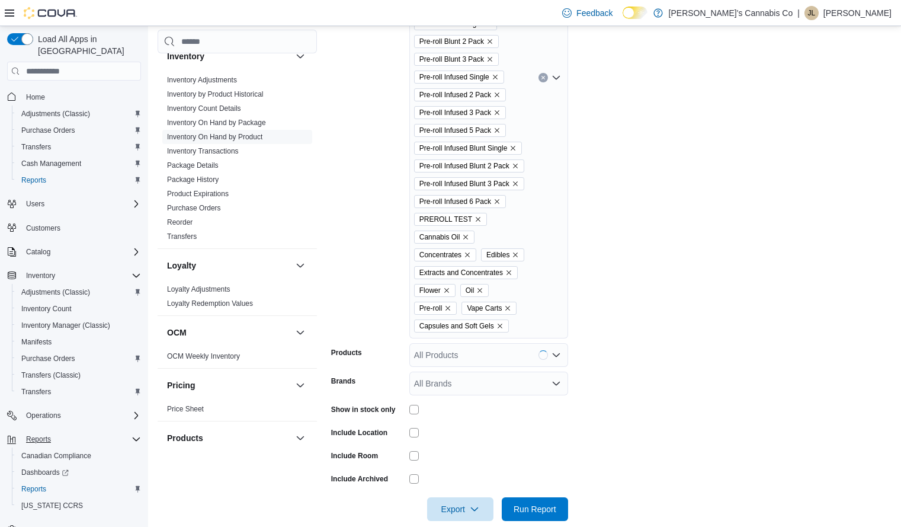
click at [737, 338] on form "Locations Lake Cowichan Classifications Pre-Rolls Pre-roll Singles Pre-roll 2 P…" at bounding box center [611, 147] width 561 height 747
click at [553, 313] on div "Pre-Rolls Pre-roll Singles Pre-roll 2 Pack Pre-roll 3 Pack Pre-roll 5 Pack Pre-…" at bounding box center [489, 78] width 159 height 522
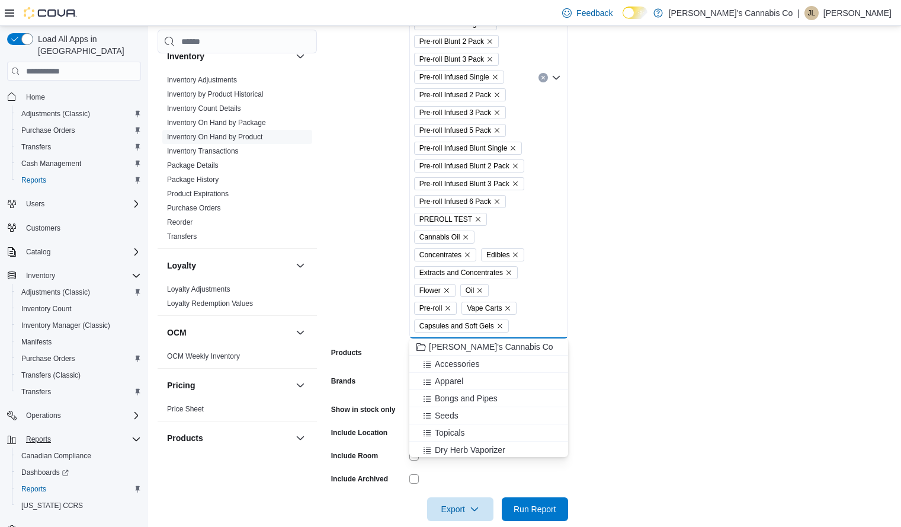
click at [674, 305] on form "Locations Lake Cowichan Classifications Pre-Rolls Pre-roll Singles Pre-roll 2 P…" at bounding box center [611, 147] width 561 height 747
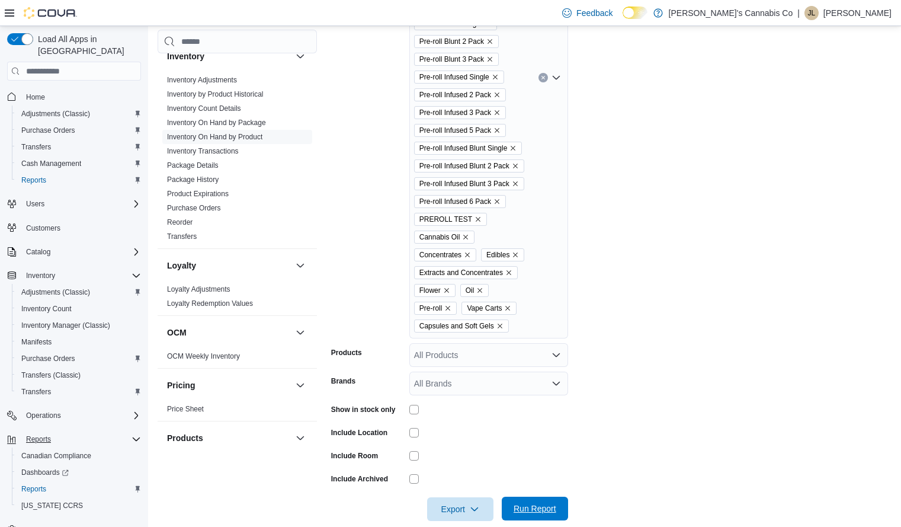
click at [545, 509] on span "Run Report" at bounding box center [535, 509] width 43 height 12
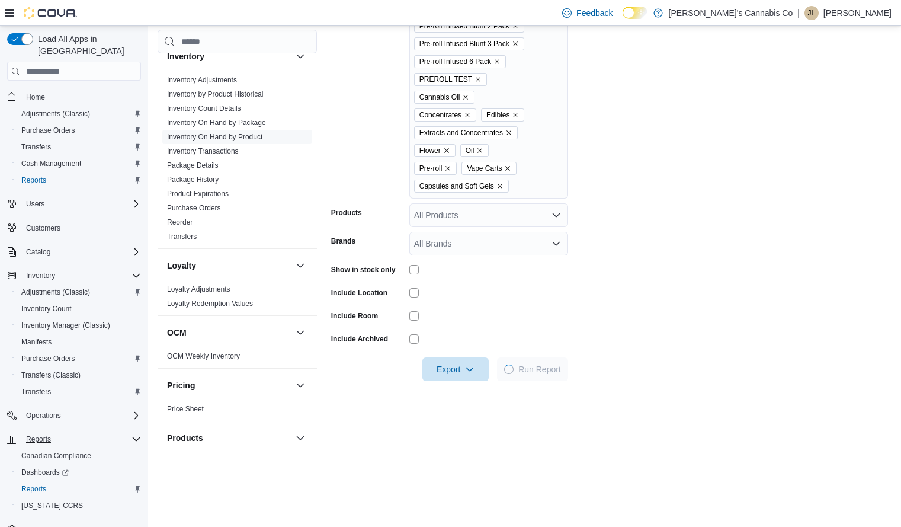
scroll to position [569, 0]
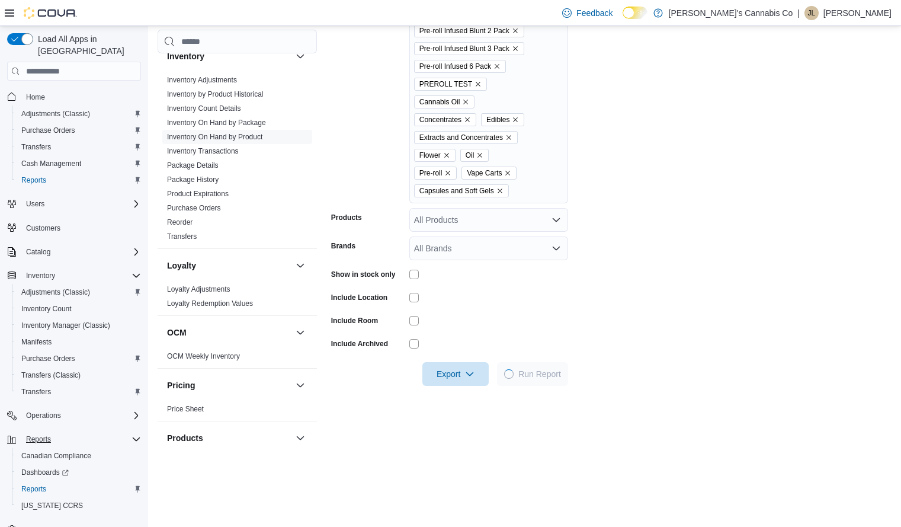
click at [688, 383] on form "Locations Lake Cowichan Classifications Pre-Rolls Pre-roll Singles Pre-roll 2 P…" at bounding box center [611, 12] width 561 height 747
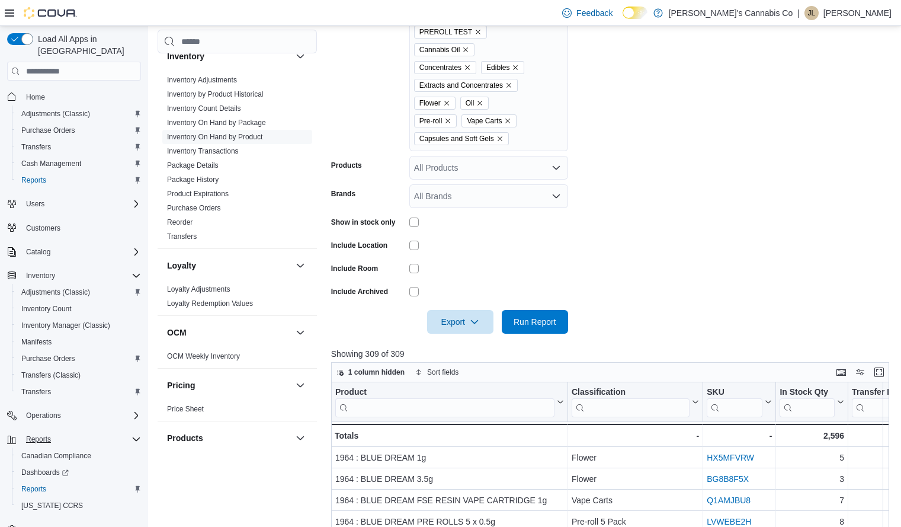
scroll to position [640, 0]
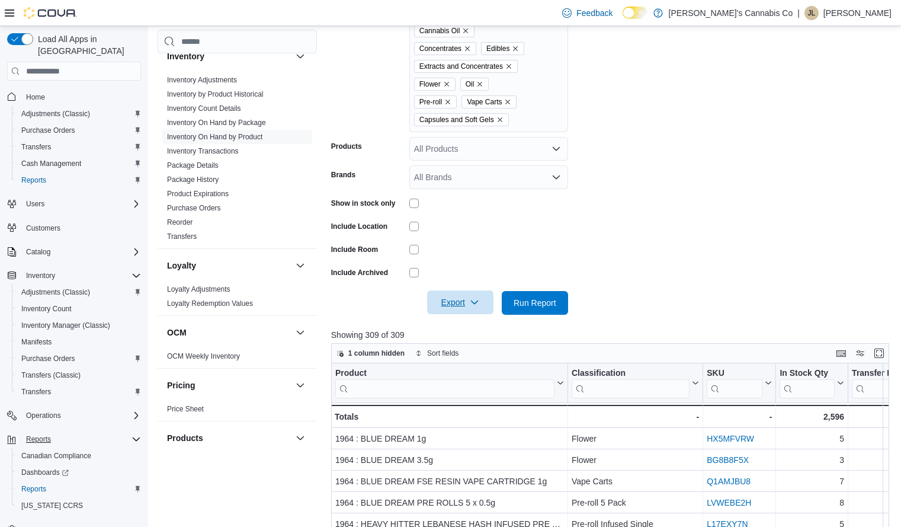
click at [471, 305] on icon "button" at bounding box center [474, 302] width 9 height 9
click at [474, 328] on span "Export to Excel" at bounding box center [462, 326] width 53 height 9
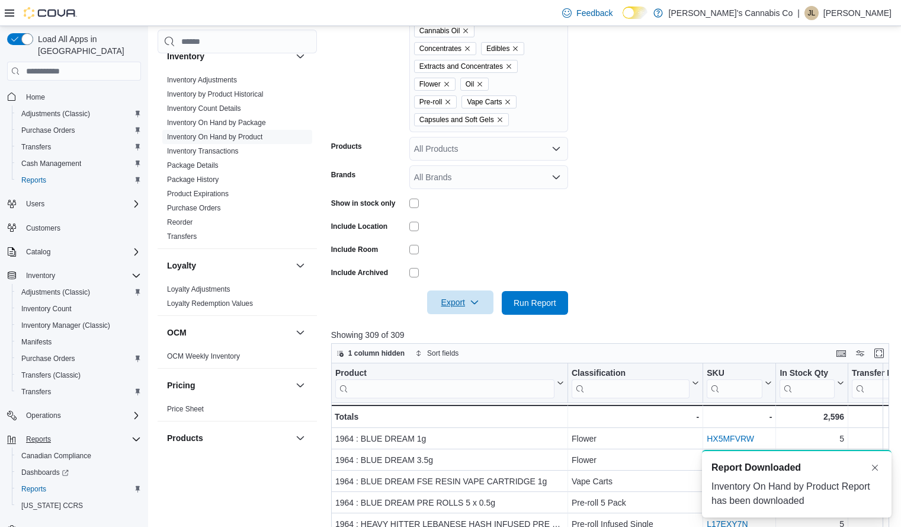
scroll to position [0, 0]
